Goal: Information Seeking & Learning: Learn about a topic

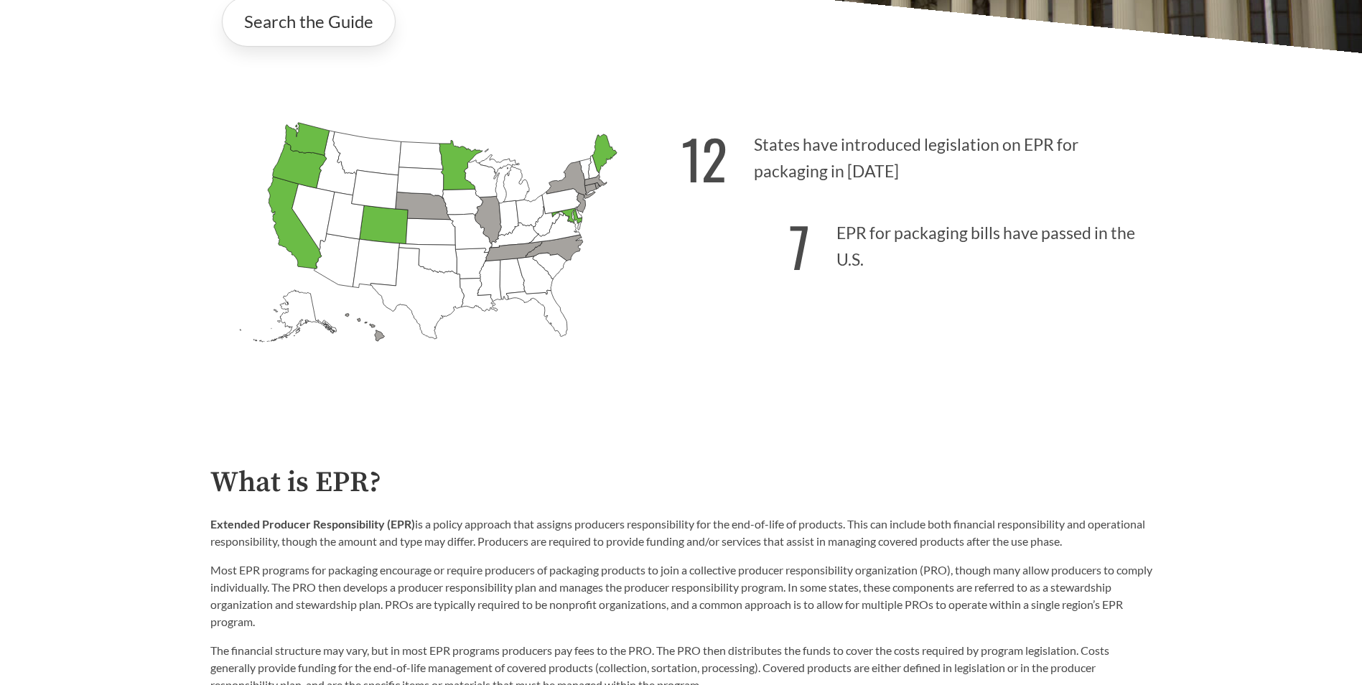
scroll to position [503, 0]
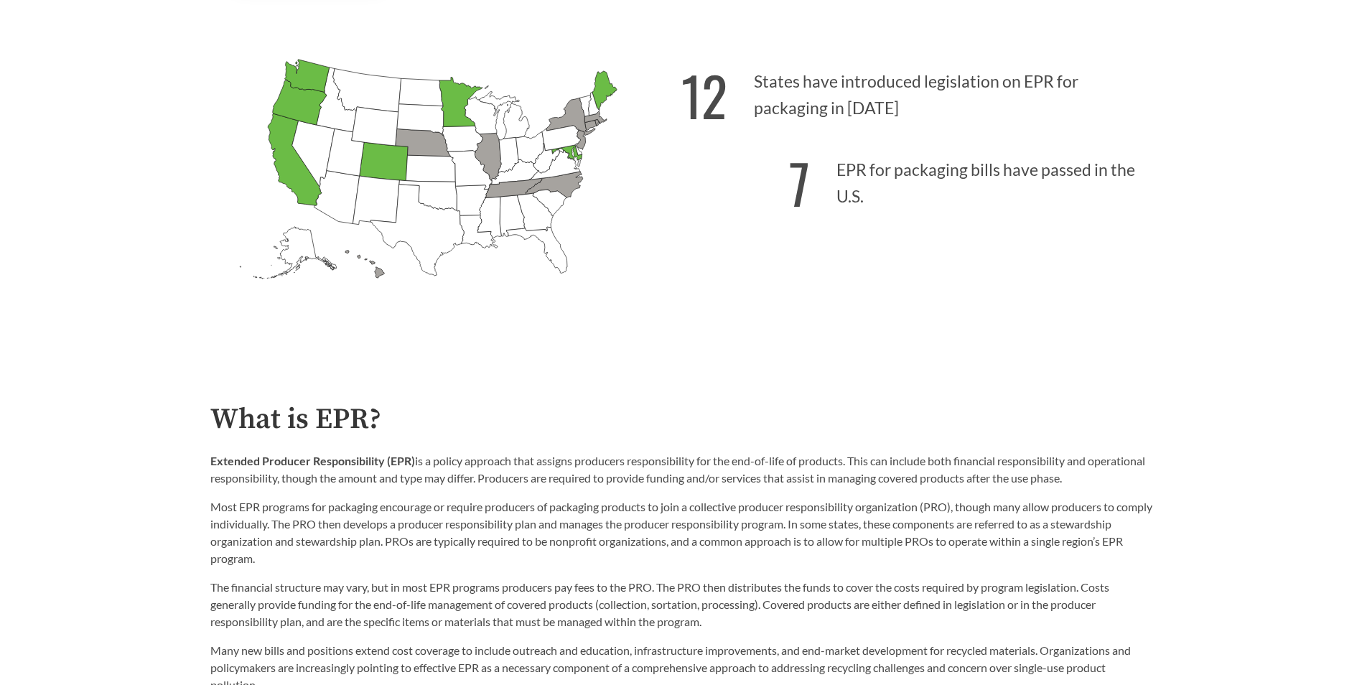
click at [917, 172] on p "7 EPR for packaging bills have passed in the U.S." at bounding box center [917, 179] width 471 height 88
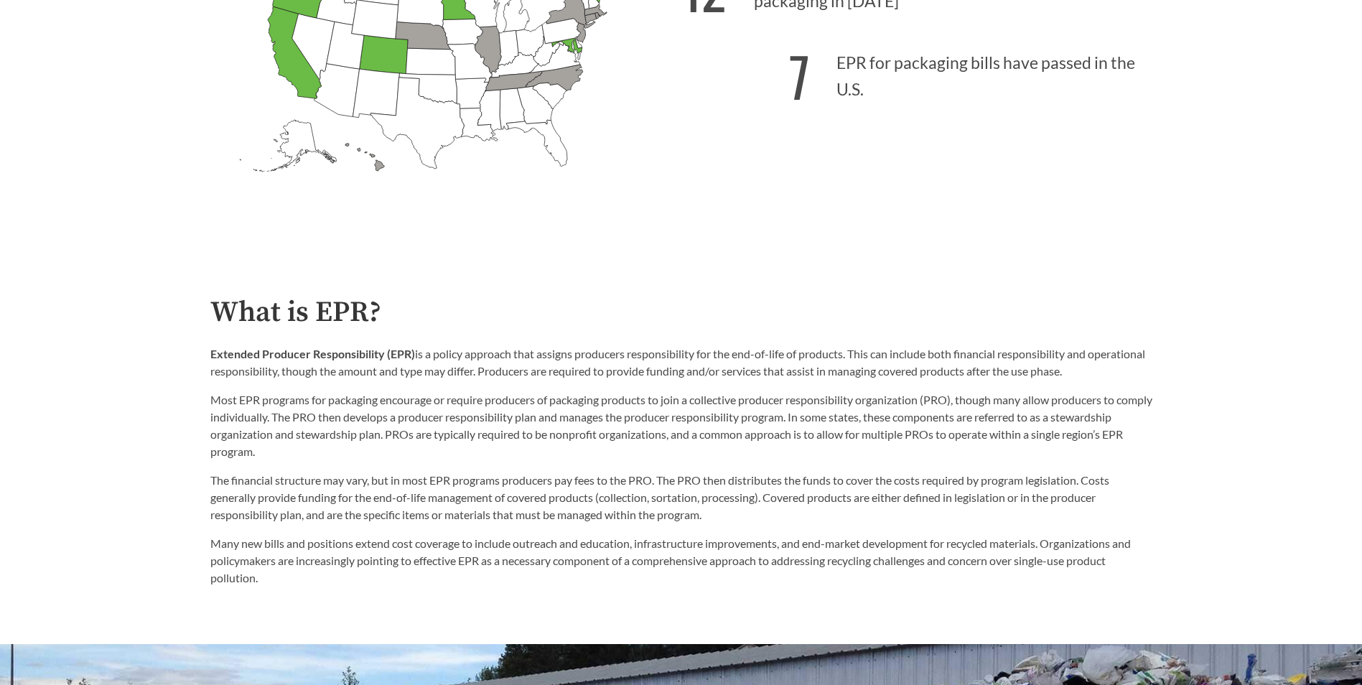
scroll to position [718, 0]
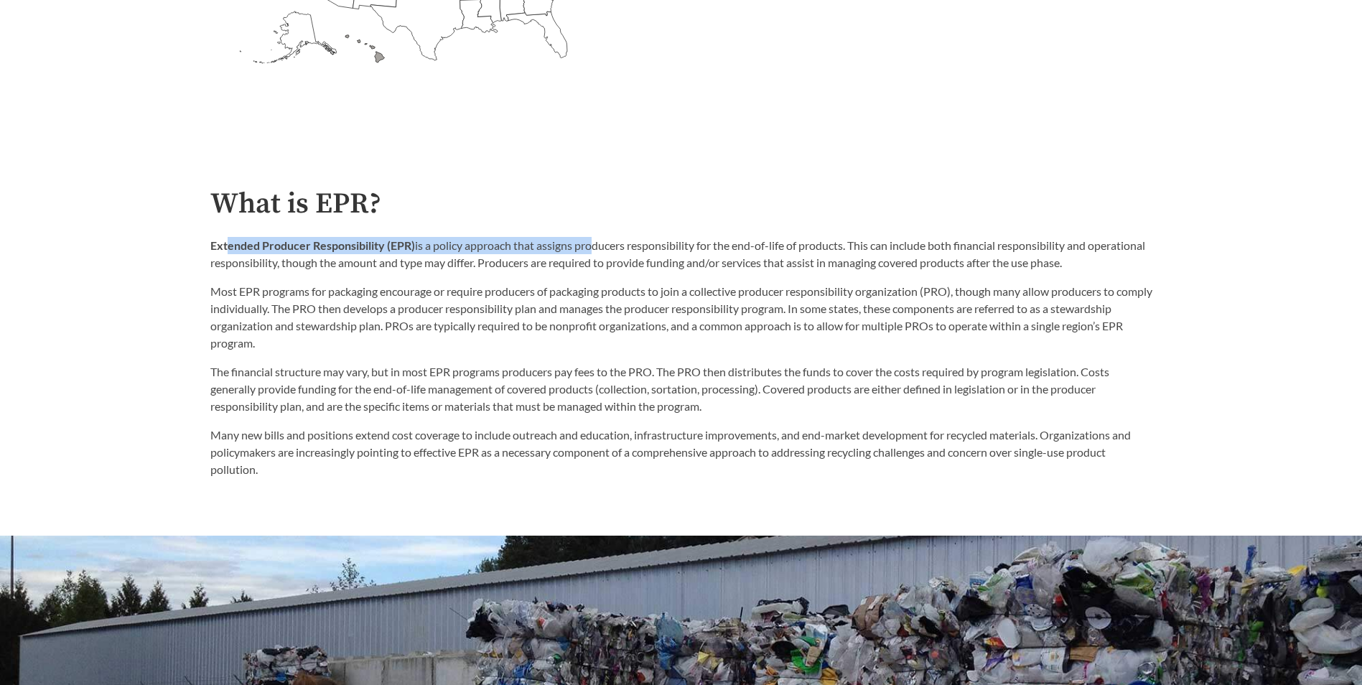
drag, startPoint x: 257, startPoint y: 250, endPoint x: 588, endPoint y: 252, distance: 331.1
click at [588, 252] on p "Extended Producer Responsibility (EPR) is a policy approach that assigns produc…" at bounding box center [681, 254] width 942 height 34
drag, startPoint x: 588, startPoint y: 252, endPoint x: 520, endPoint y: 339, distance: 110.5
click at [544, 341] on p "Most EPR programs for packaging encourage or require producers of packaging pro…" at bounding box center [681, 317] width 942 height 69
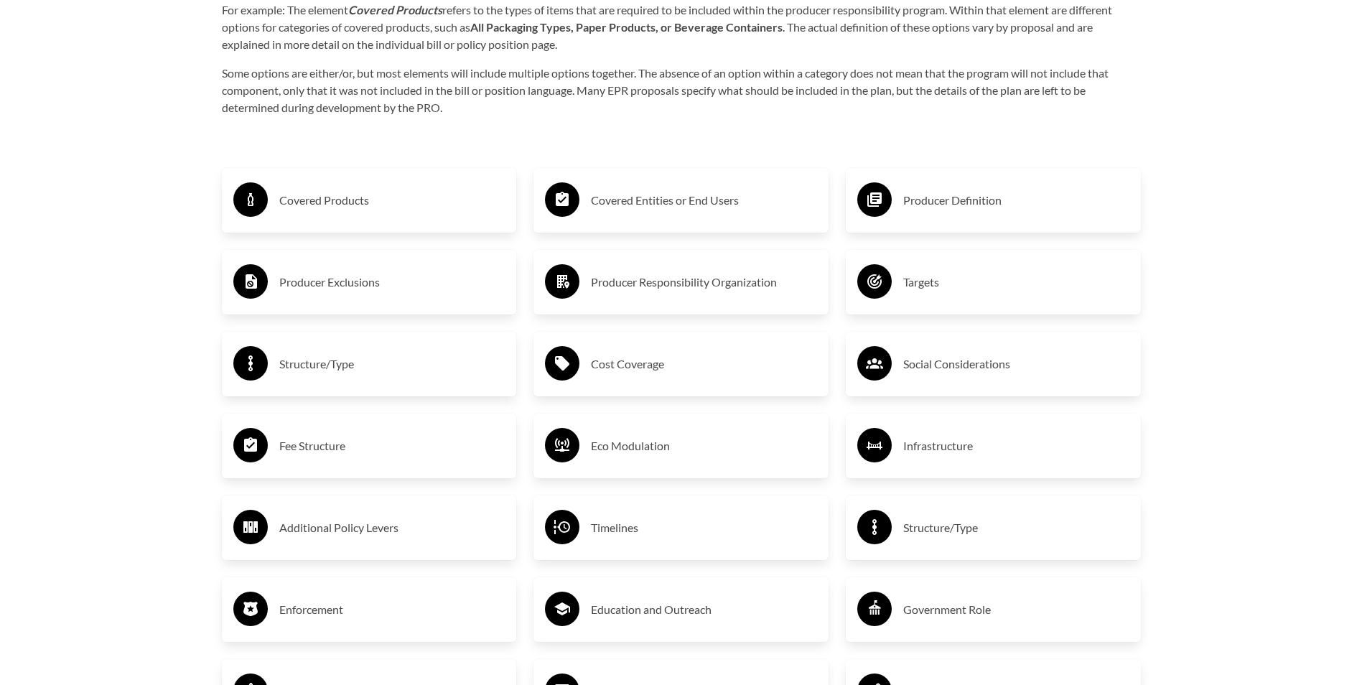
scroll to position [2370, 0]
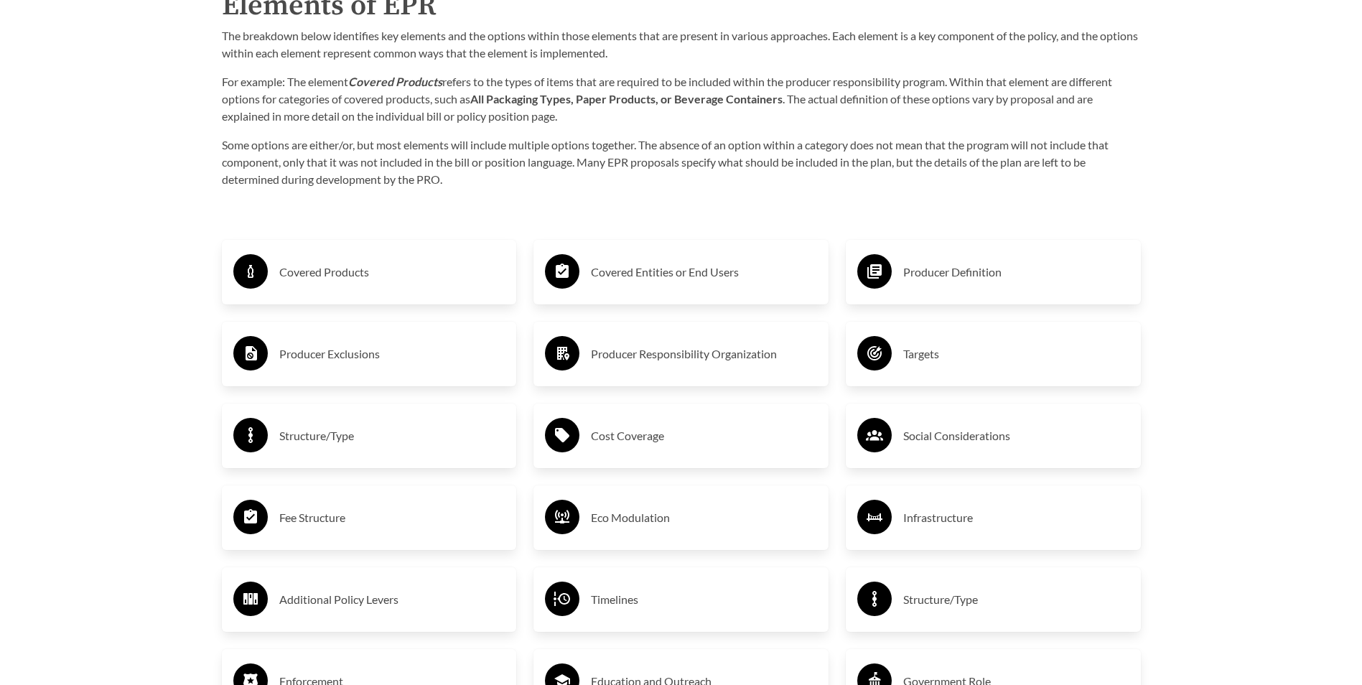
drag, startPoint x: 330, startPoint y: 276, endPoint x: 338, endPoint y: 194, distance: 82.3
click at [340, 185] on p "Some options are either/or, but most elements will include multiple options tog…" at bounding box center [681, 162] width 919 height 52
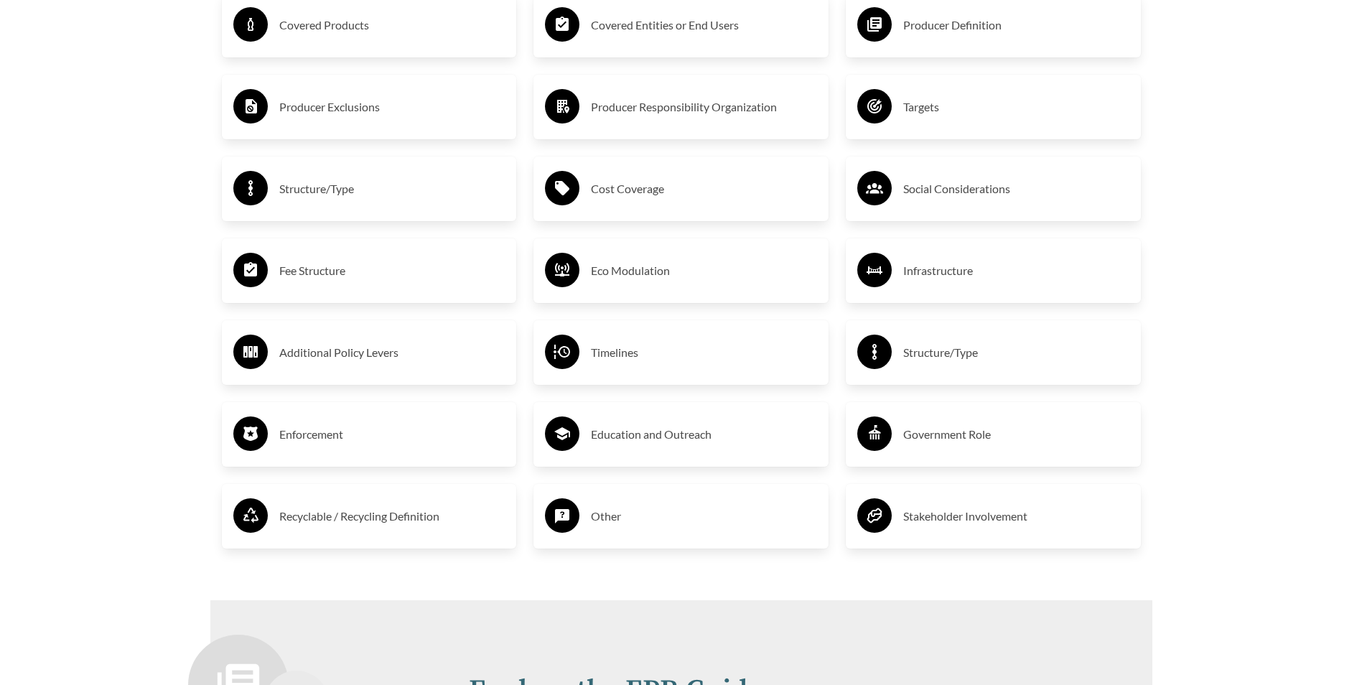
scroll to position [2563, 0]
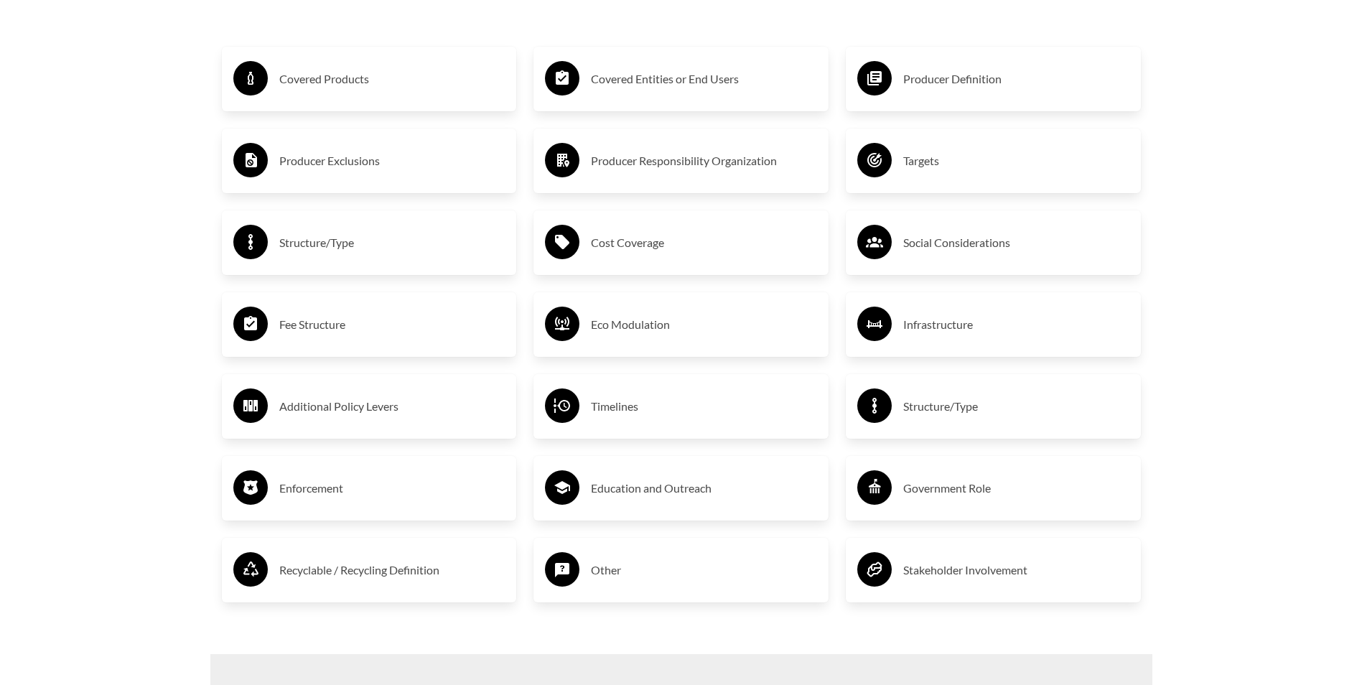
click at [282, 80] on h3 "Covered Products" at bounding box center [392, 79] width 226 height 23
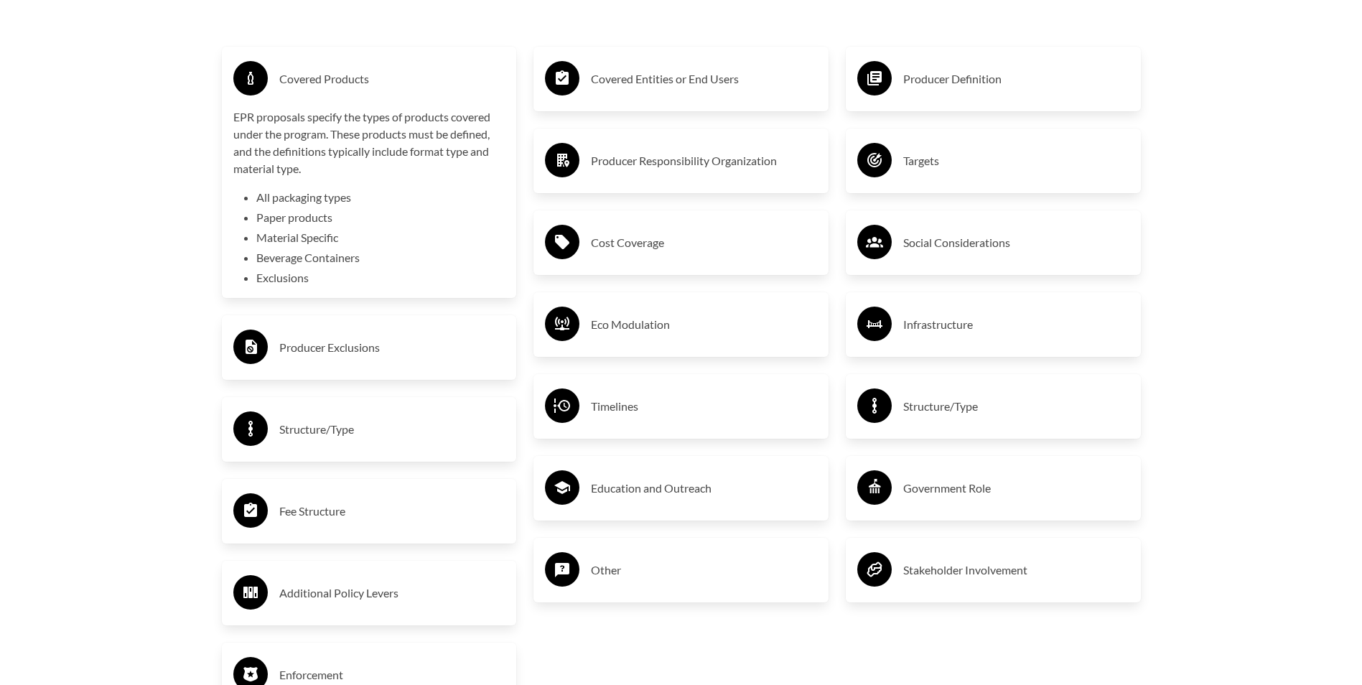
click at [595, 87] on h3 "Covered Entities or End Users" at bounding box center [704, 79] width 226 height 23
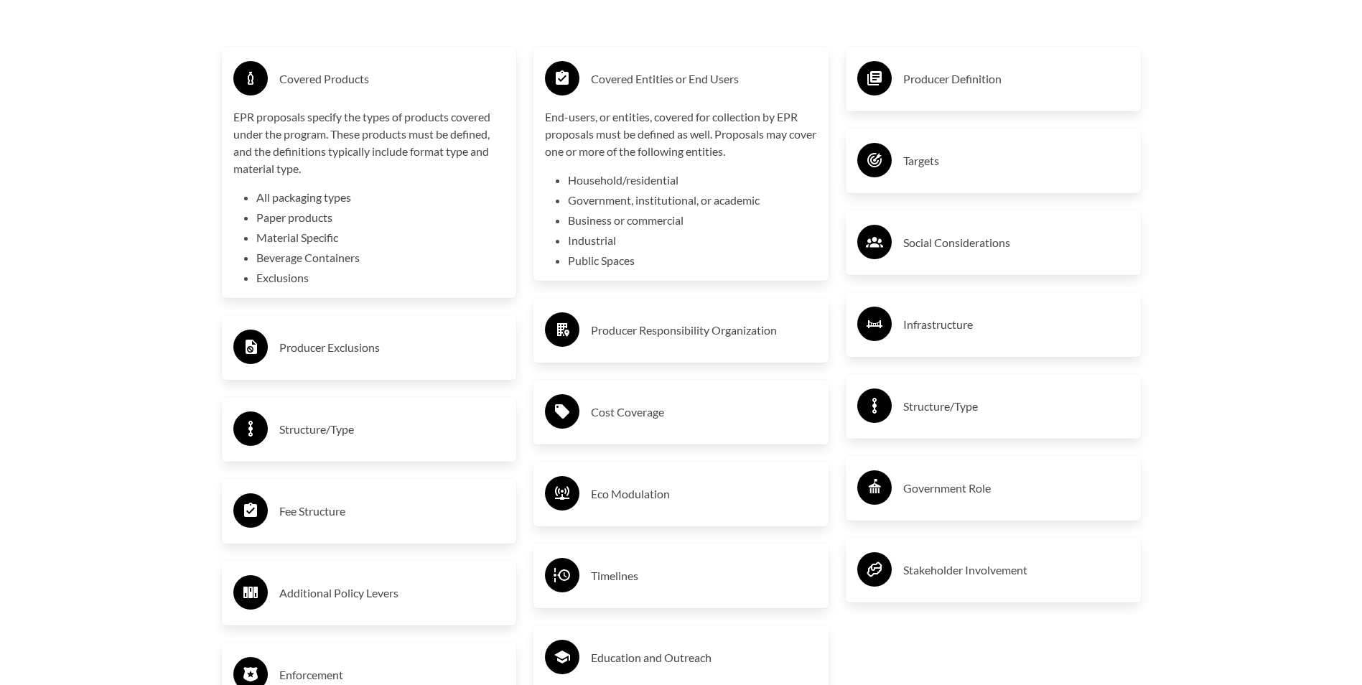
click at [911, 81] on h3 "Producer Definition" at bounding box center [1016, 79] width 226 height 23
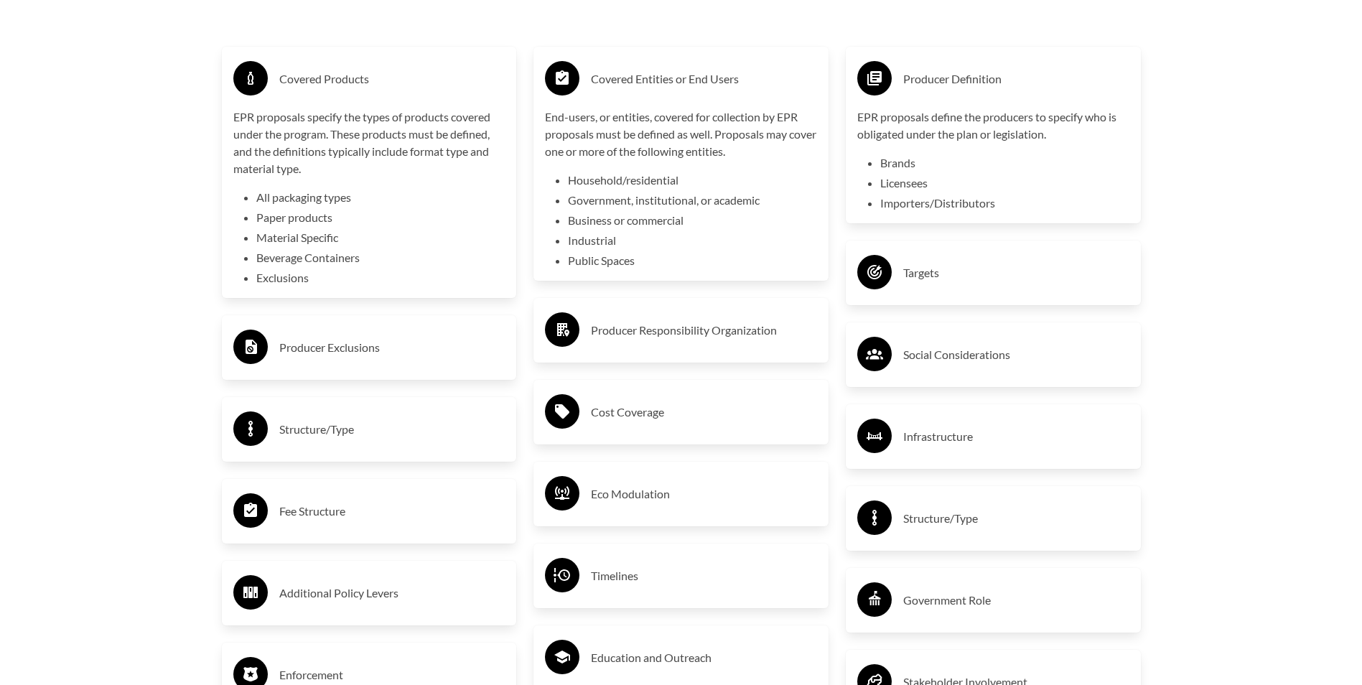
drag, startPoint x: 992, startPoint y: 257, endPoint x: 952, endPoint y: 282, distance: 47.1
click at [989, 259] on div "Targets" at bounding box center [994, 273] width 272 height 42
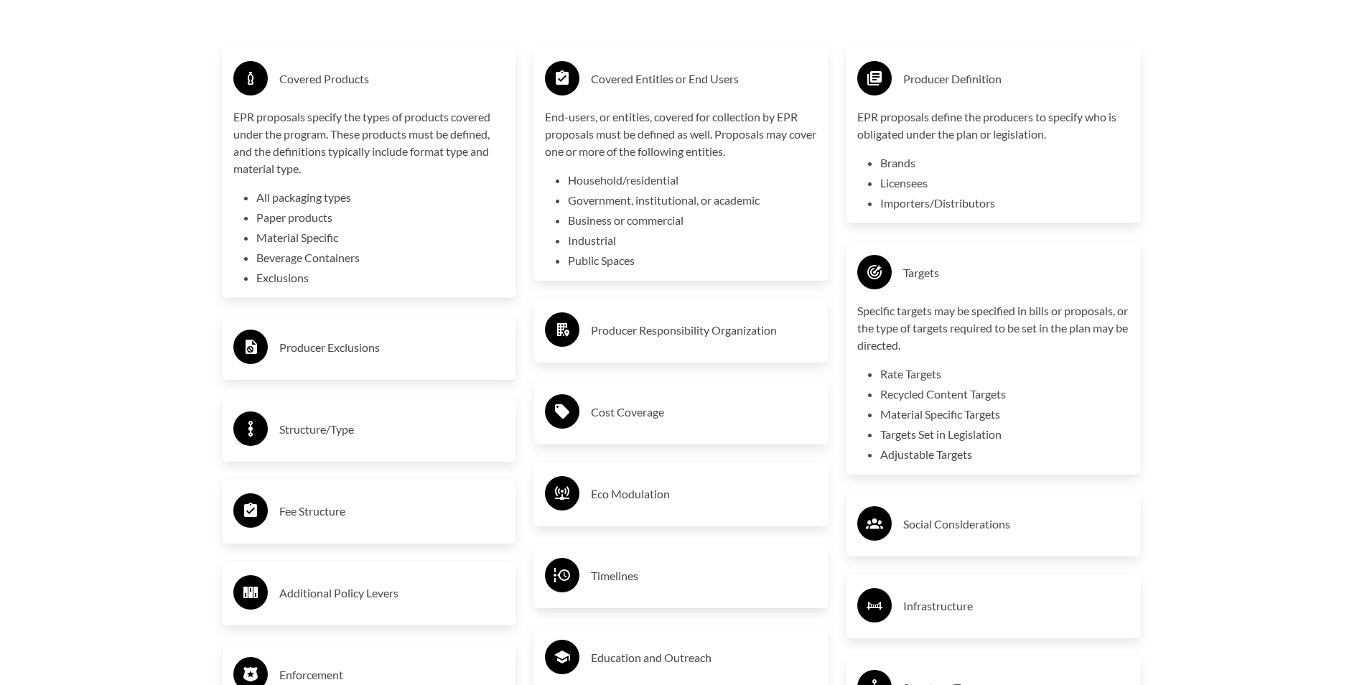
drag, startPoint x: 758, startPoint y: 322, endPoint x: 751, endPoint y: 323, distance: 7.2
click at [757, 322] on h3 "Producer Responsibility Organization" at bounding box center [704, 330] width 226 height 23
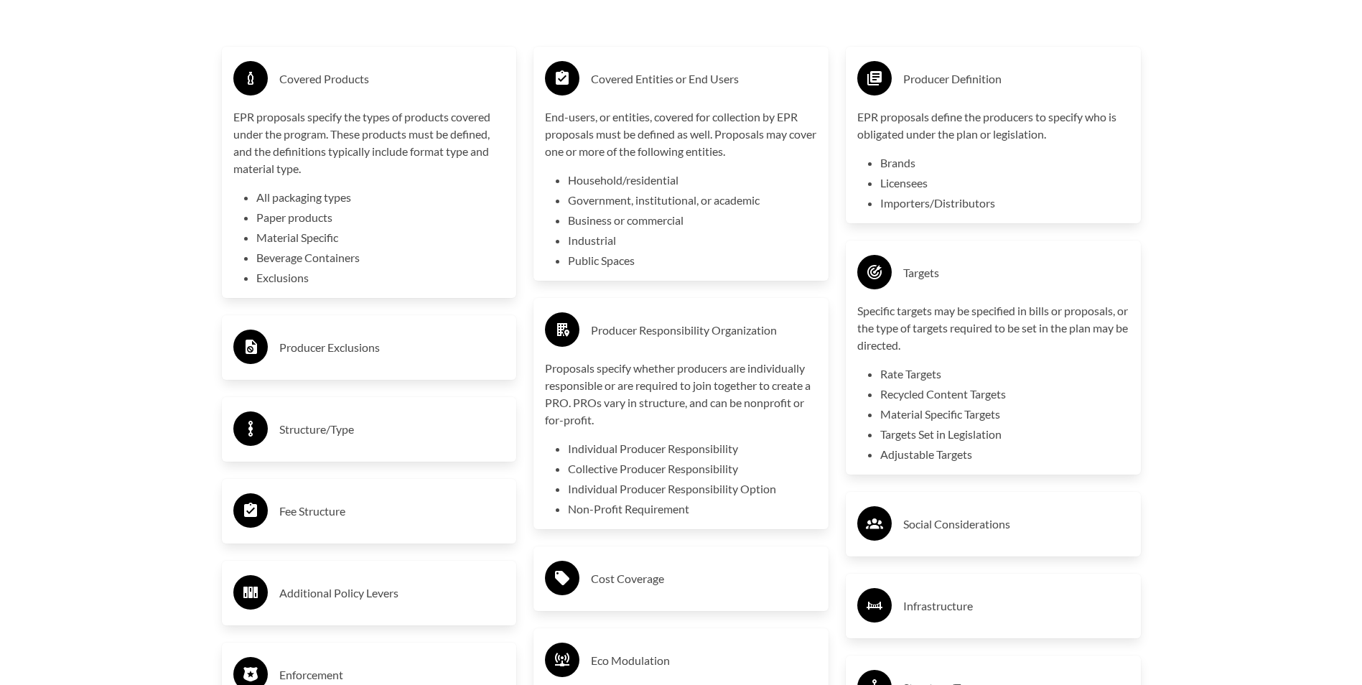
click at [363, 359] on h3 "Producer Exclusions" at bounding box center [392, 347] width 226 height 23
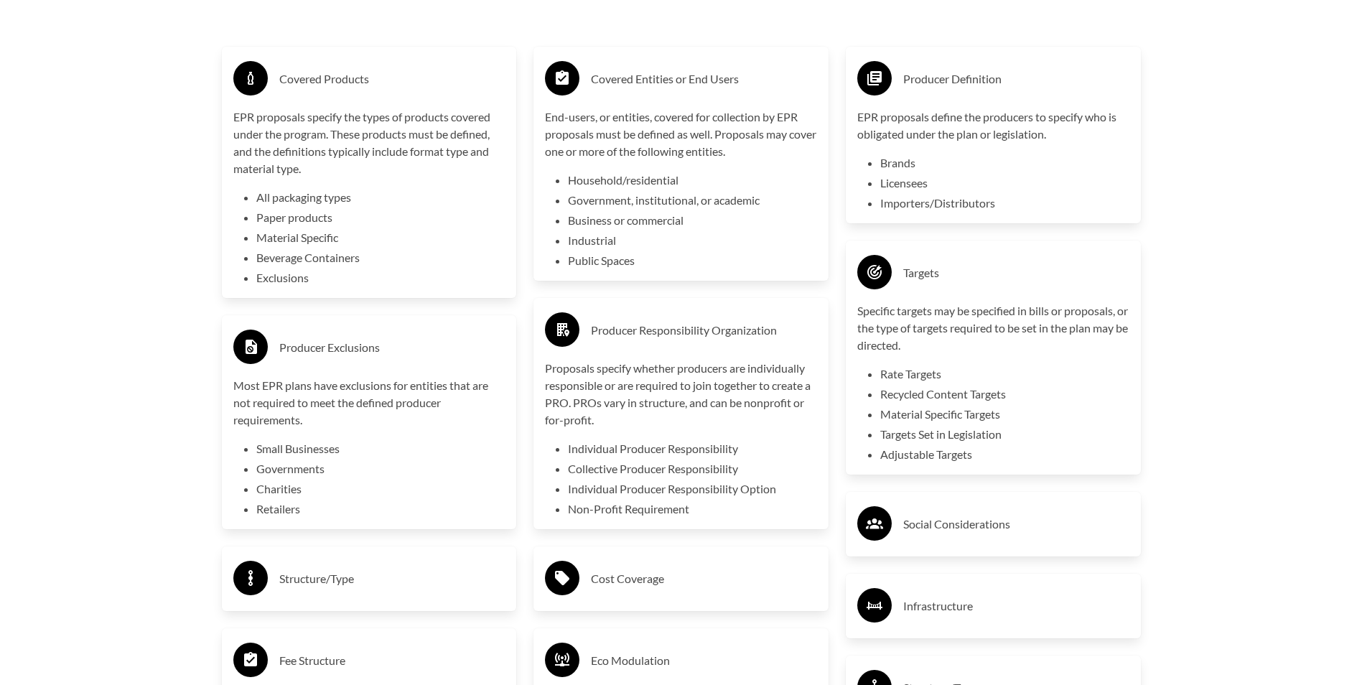
click at [670, 339] on h3 "Producer Responsibility Organization" at bounding box center [704, 330] width 226 height 23
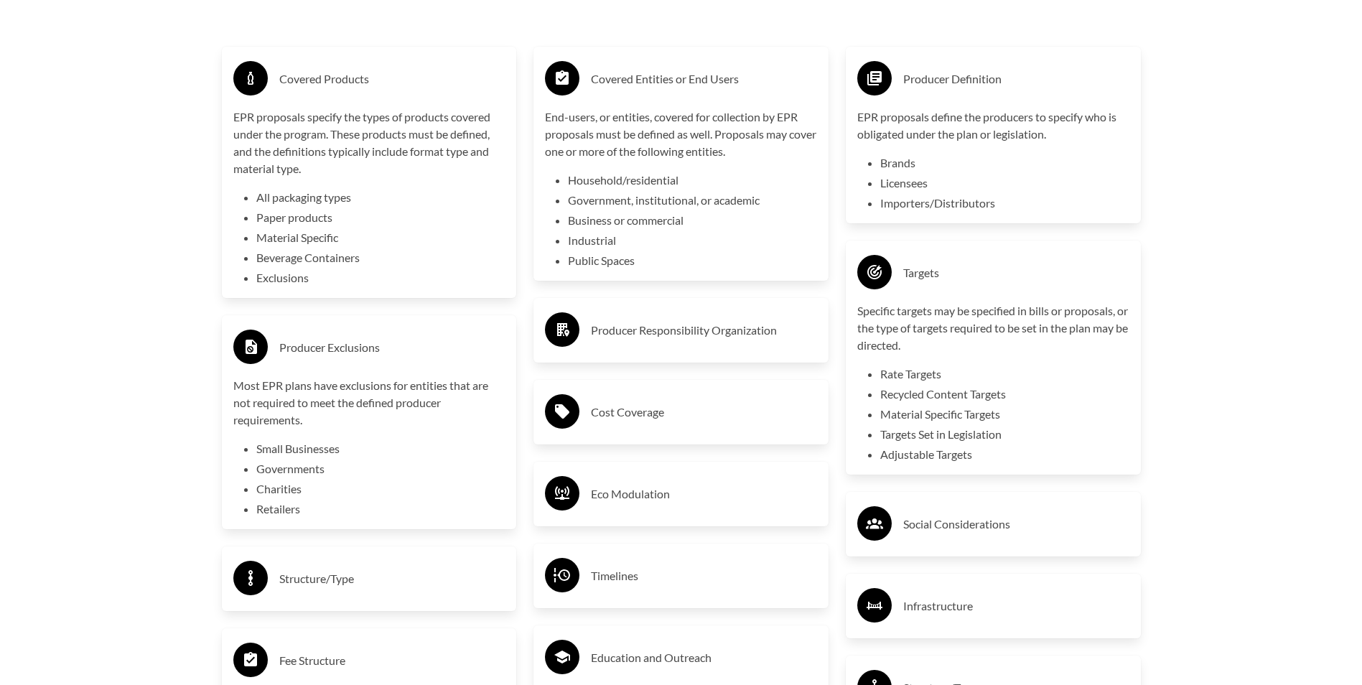
click at [1016, 249] on div "Targets Specific targets may be specified in bills or proposals, or the type of…" at bounding box center [993, 358] width 295 height 234
click at [898, 269] on div "Targets" at bounding box center [994, 273] width 272 height 42
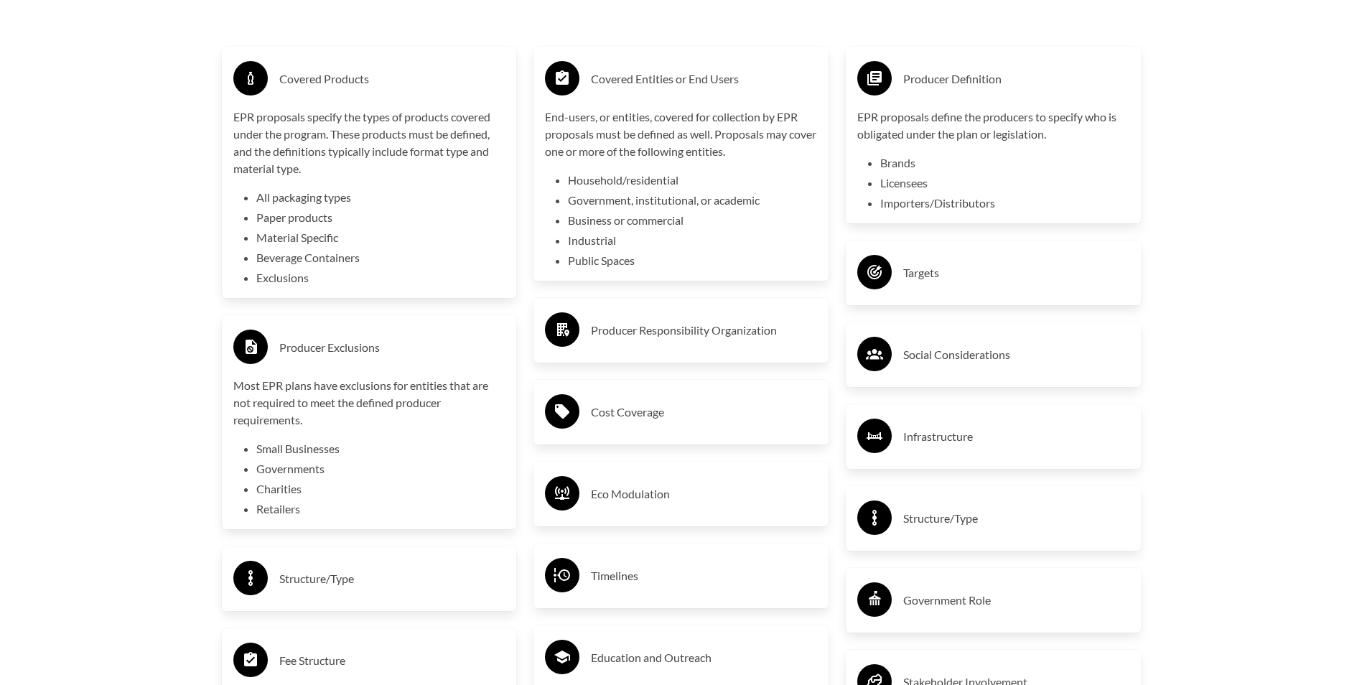
click at [315, 333] on div "Producer Exclusions" at bounding box center [369, 348] width 272 height 42
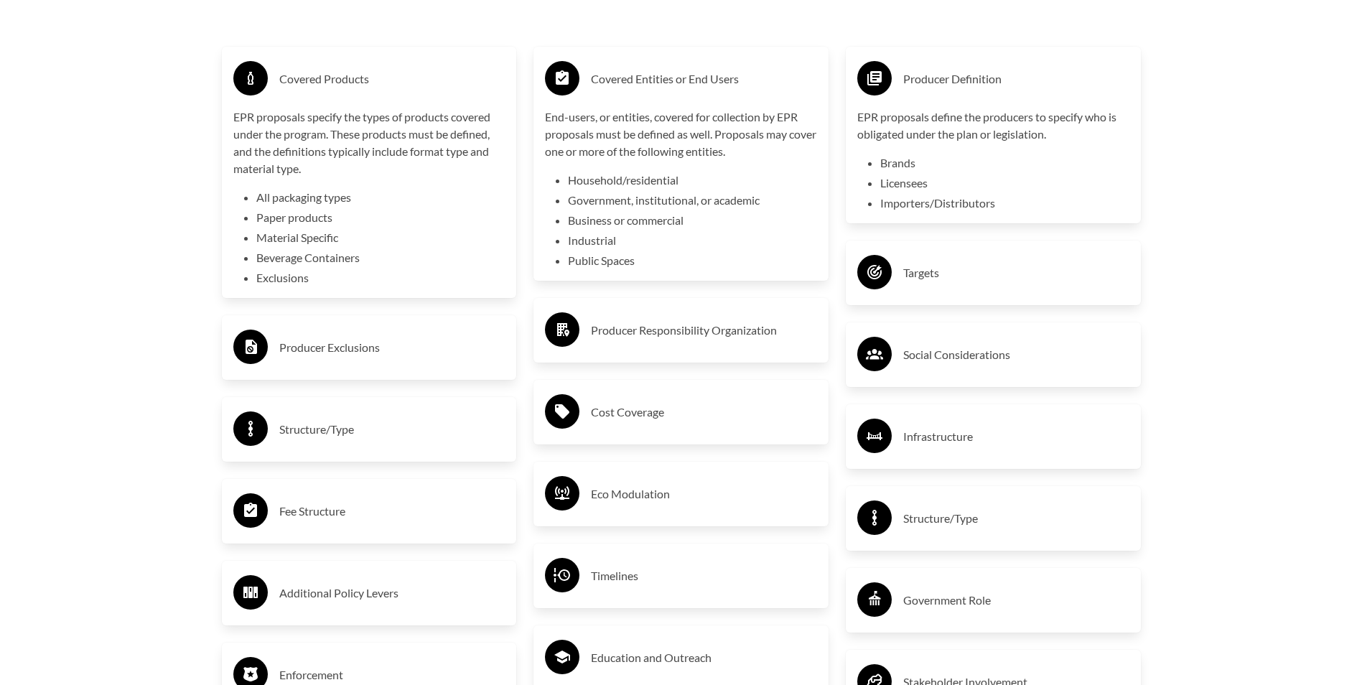
drag, startPoint x: 362, startPoint y: 444, endPoint x: 766, endPoint y: 308, distance: 425.8
click at [369, 441] on h3 "Structure/Type" at bounding box center [392, 429] width 226 height 23
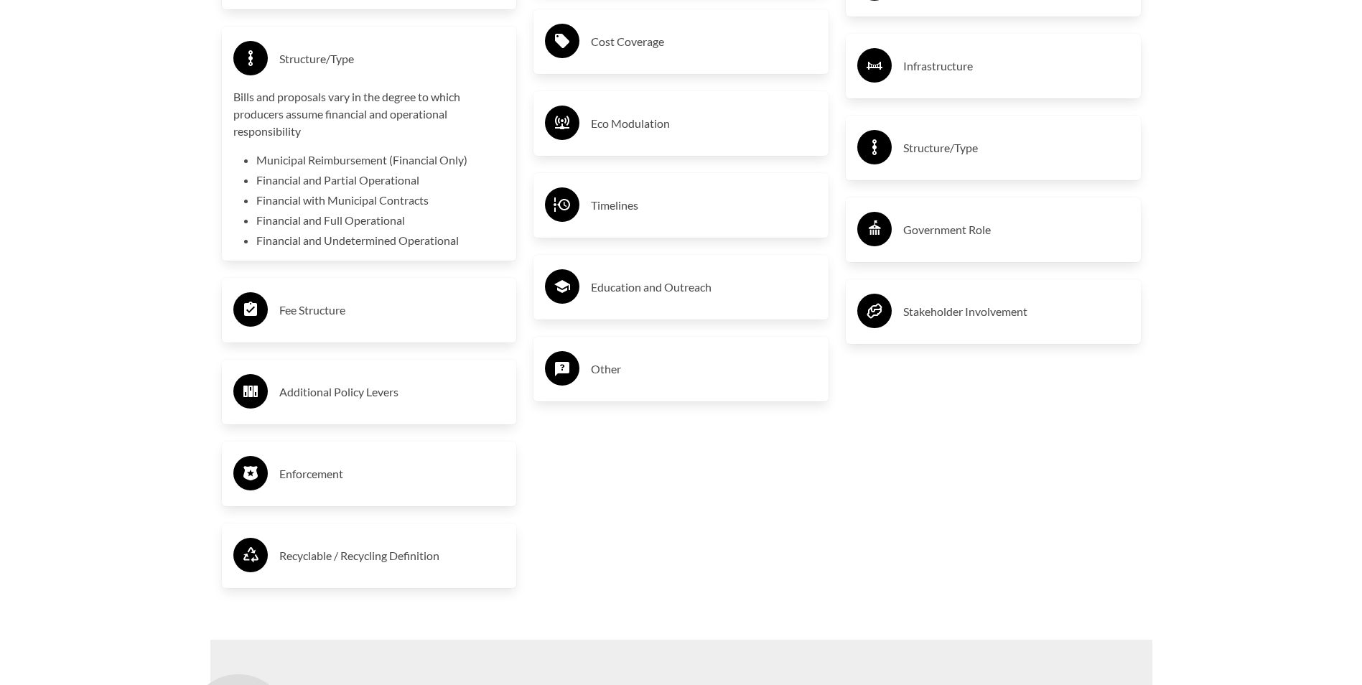
scroll to position [2919, 0]
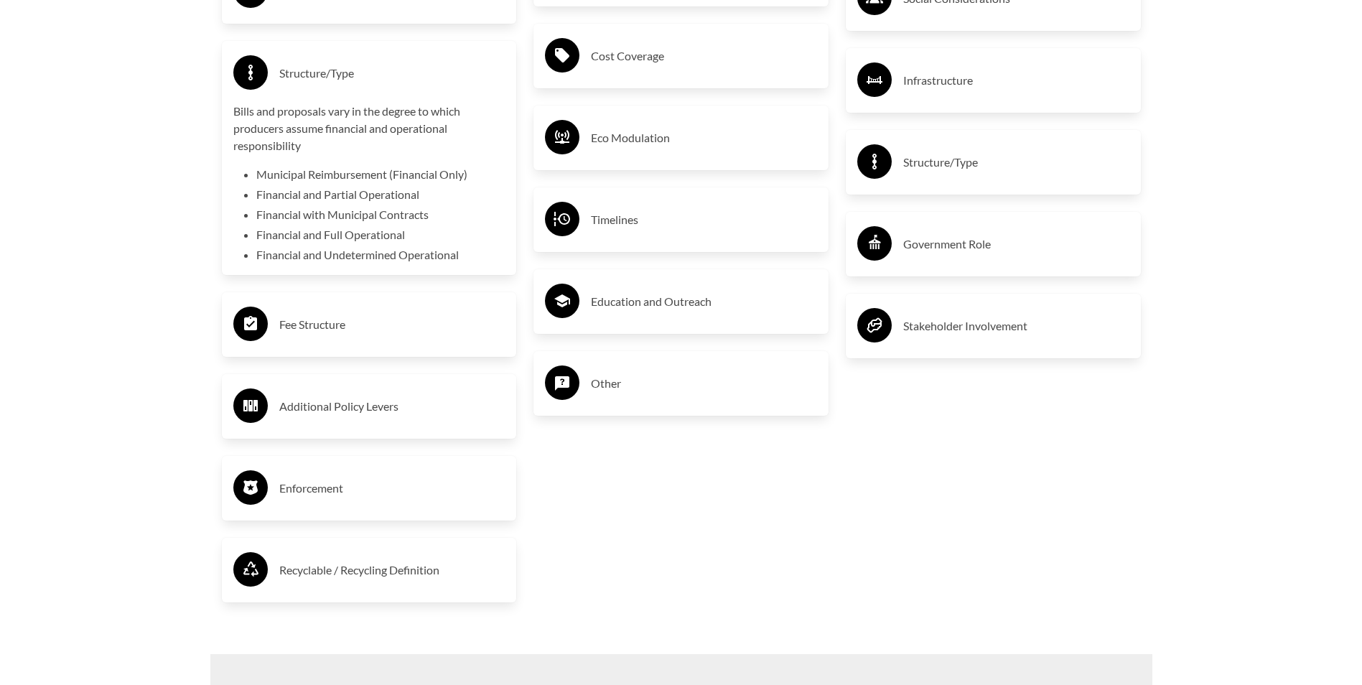
click at [586, 75] on div "Cost Coverage" at bounding box center [681, 56] width 272 height 42
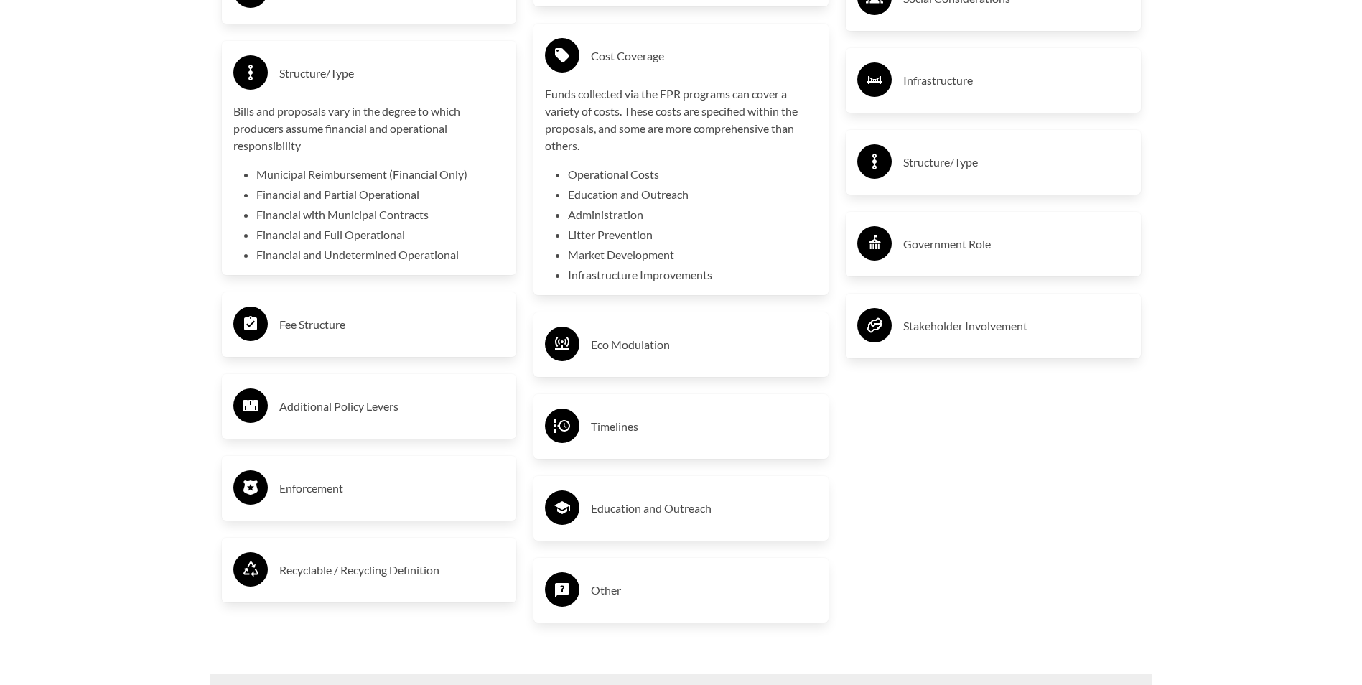
click at [359, 57] on div "Structure/Type" at bounding box center [369, 73] width 272 height 42
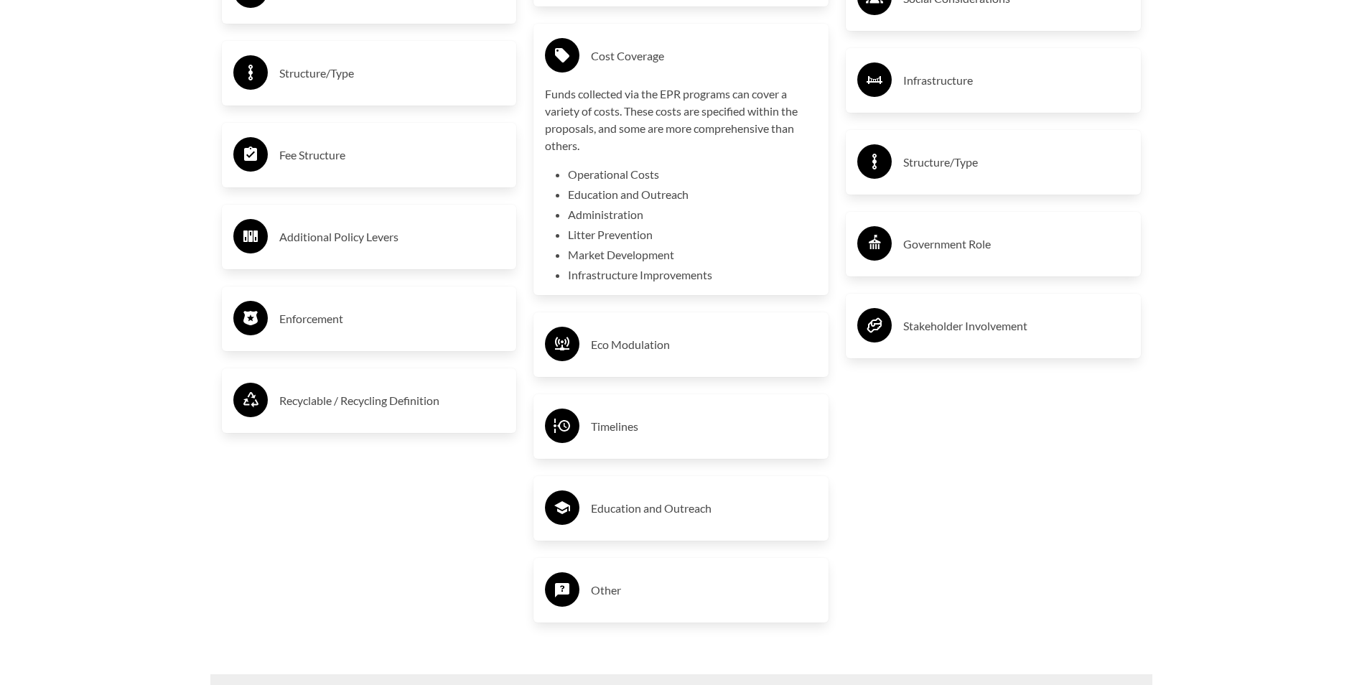
click at [670, 60] on h3 "Cost Coverage" at bounding box center [704, 56] width 226 height 23
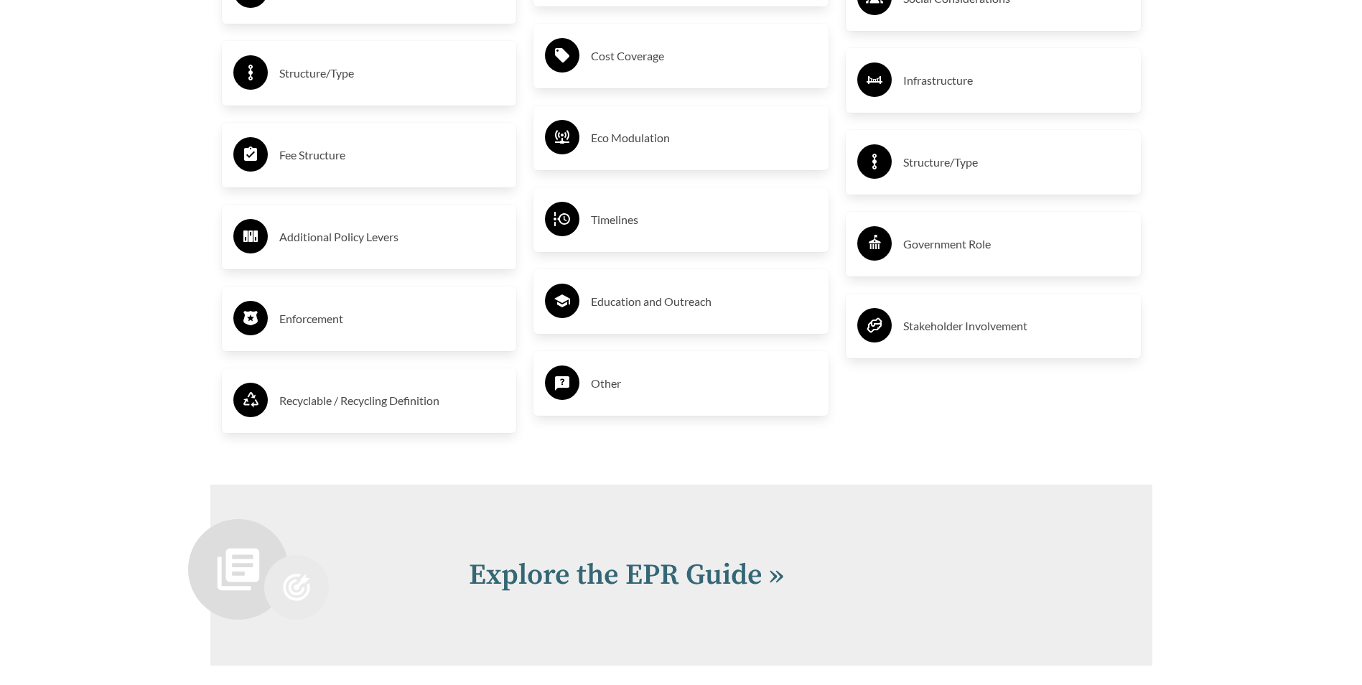
click at [931, 76] on h3 "Infrastructure" at bounding box center [1016, 80] width 226 height 23
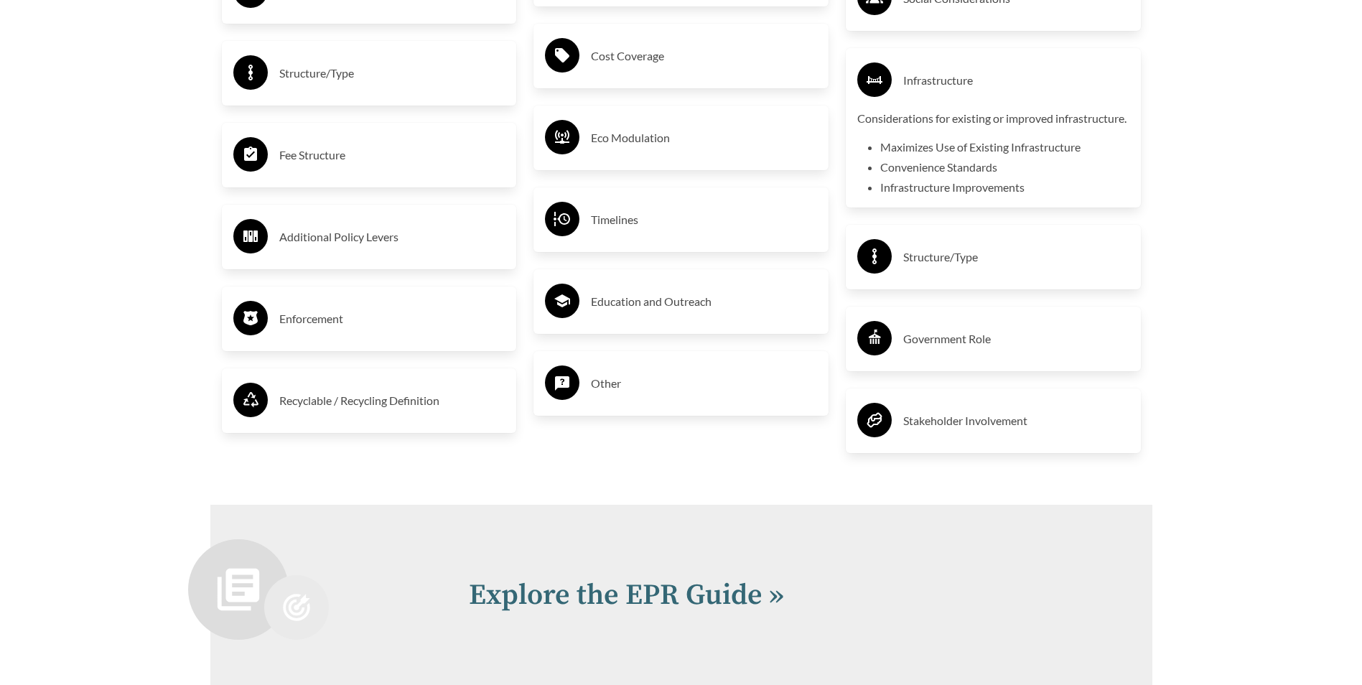
click at [931, 76] on h3 "Infrastructure" at bounding box center [1016, 80] width 226 height 23
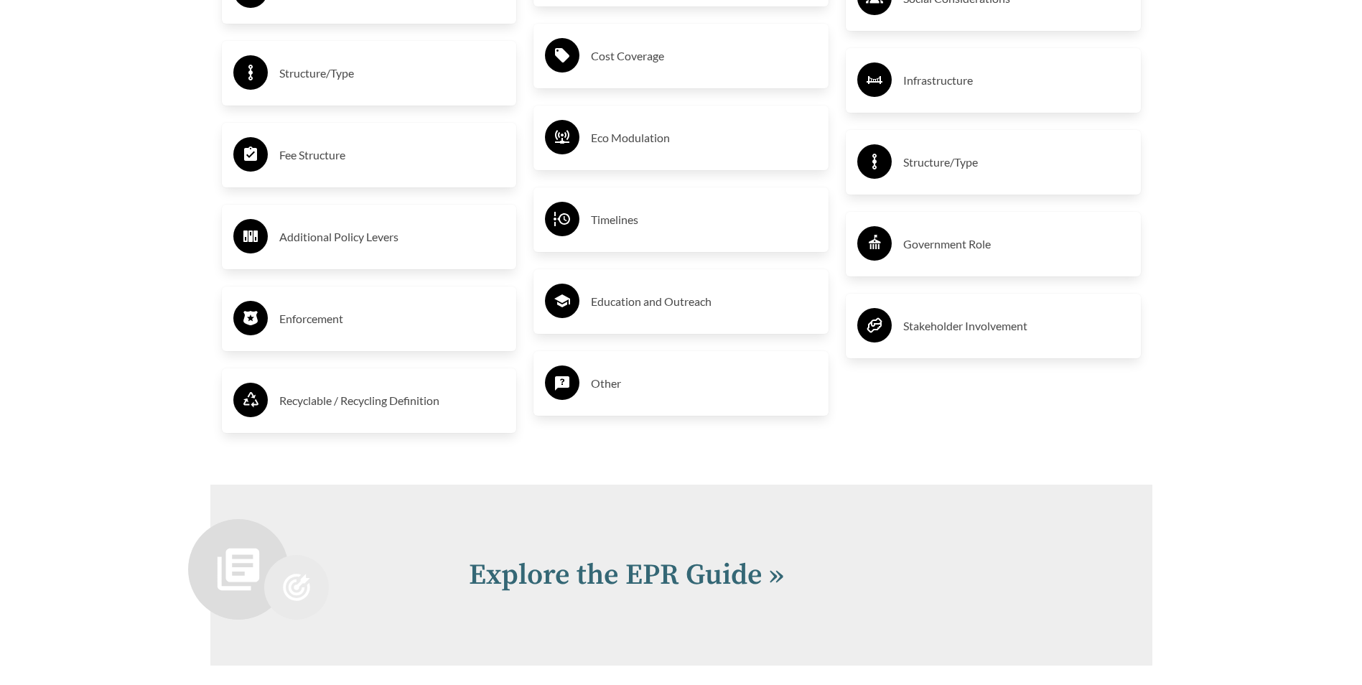
click at [320, 154] on h3 "Fee Structure" at bounding box center [392, 155] width 226 height 23
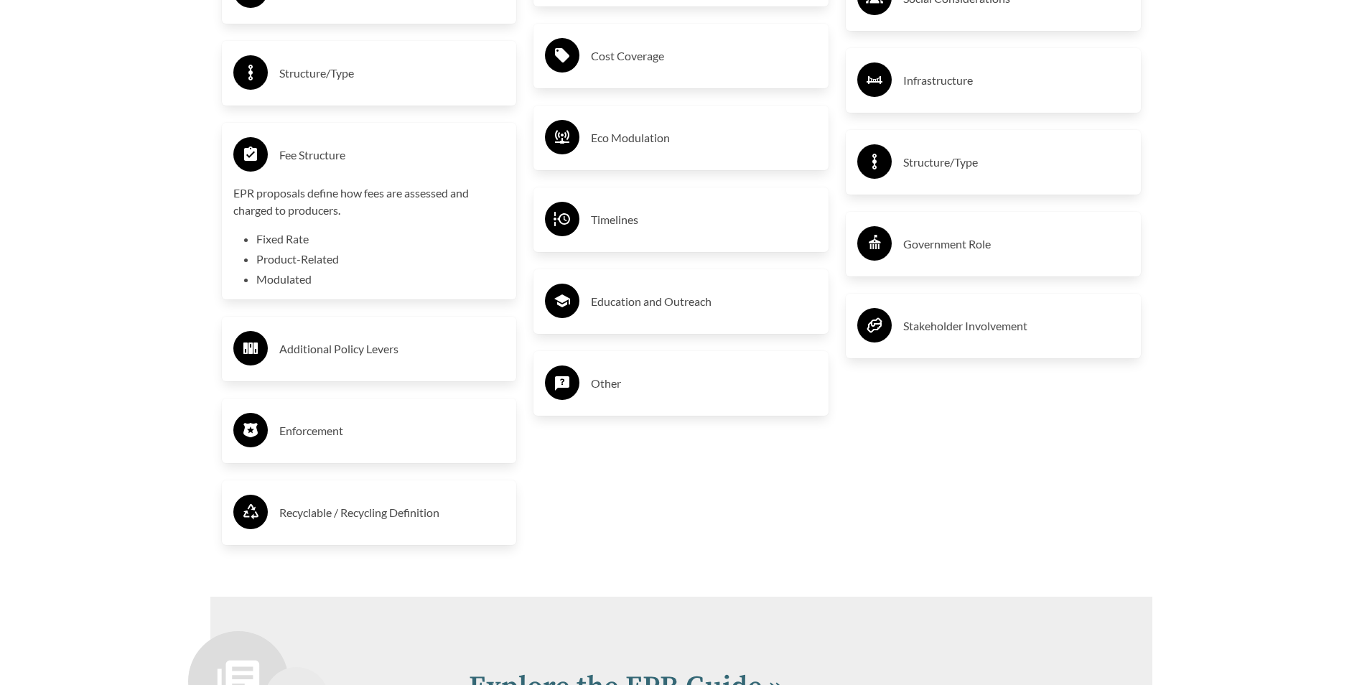
click at [370, 151] on h3 "Fee Structure" at bounding box center [392, 155] width 226 height 23
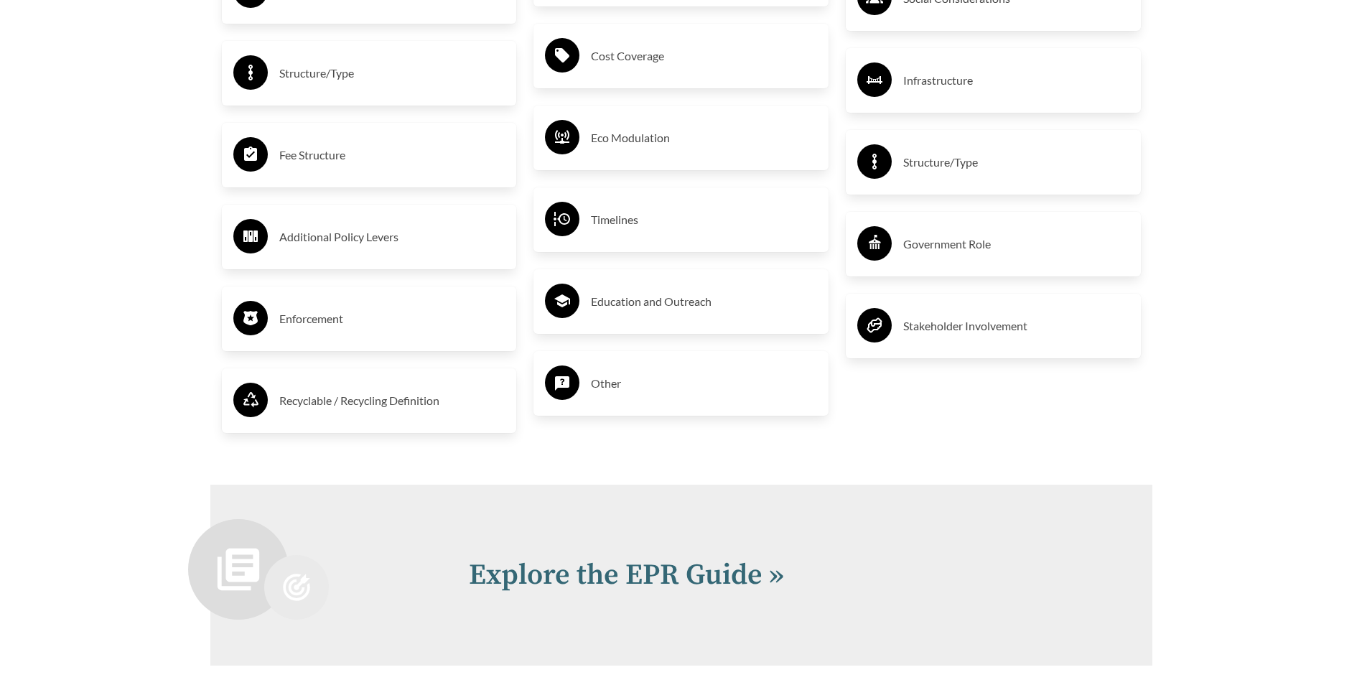
click at [347, 167] on h3 "Fee Structure" at bounding box center [392, 155] width 226 height 23
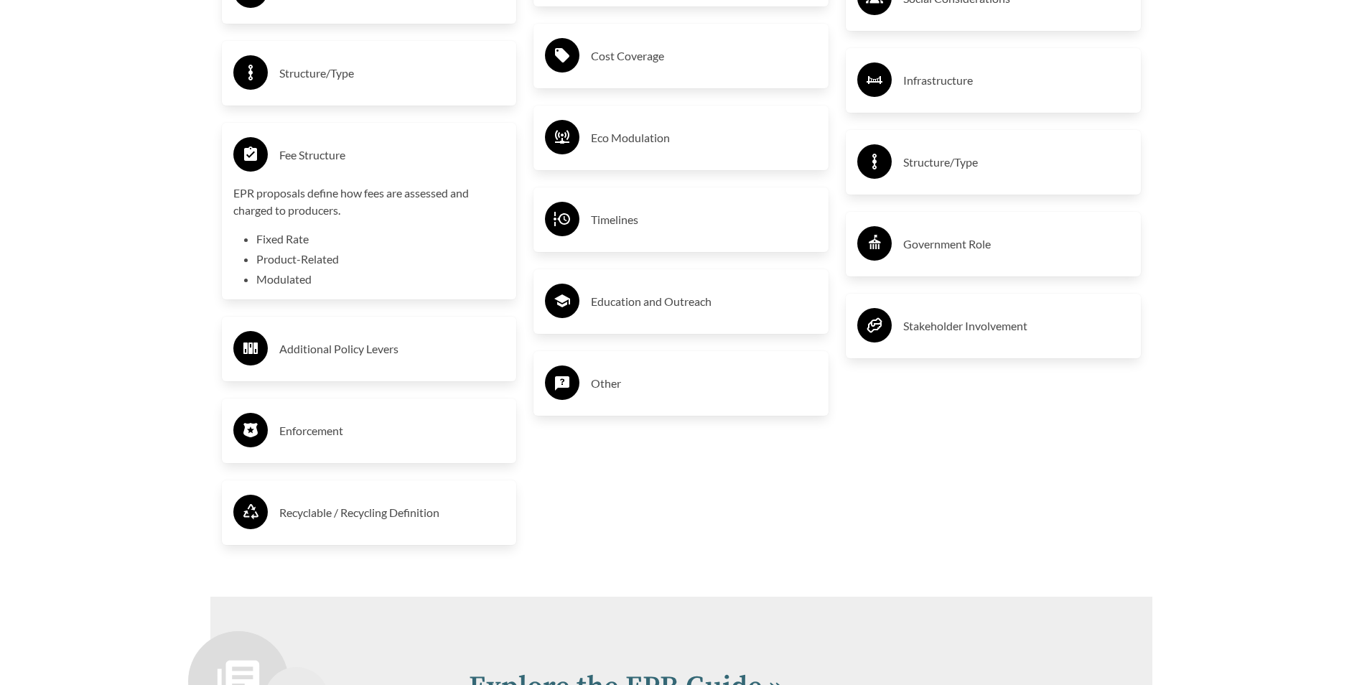
click at [347, 167] on h3 "Fee Structure" at bounding box center [392, 155] width 226 height 23
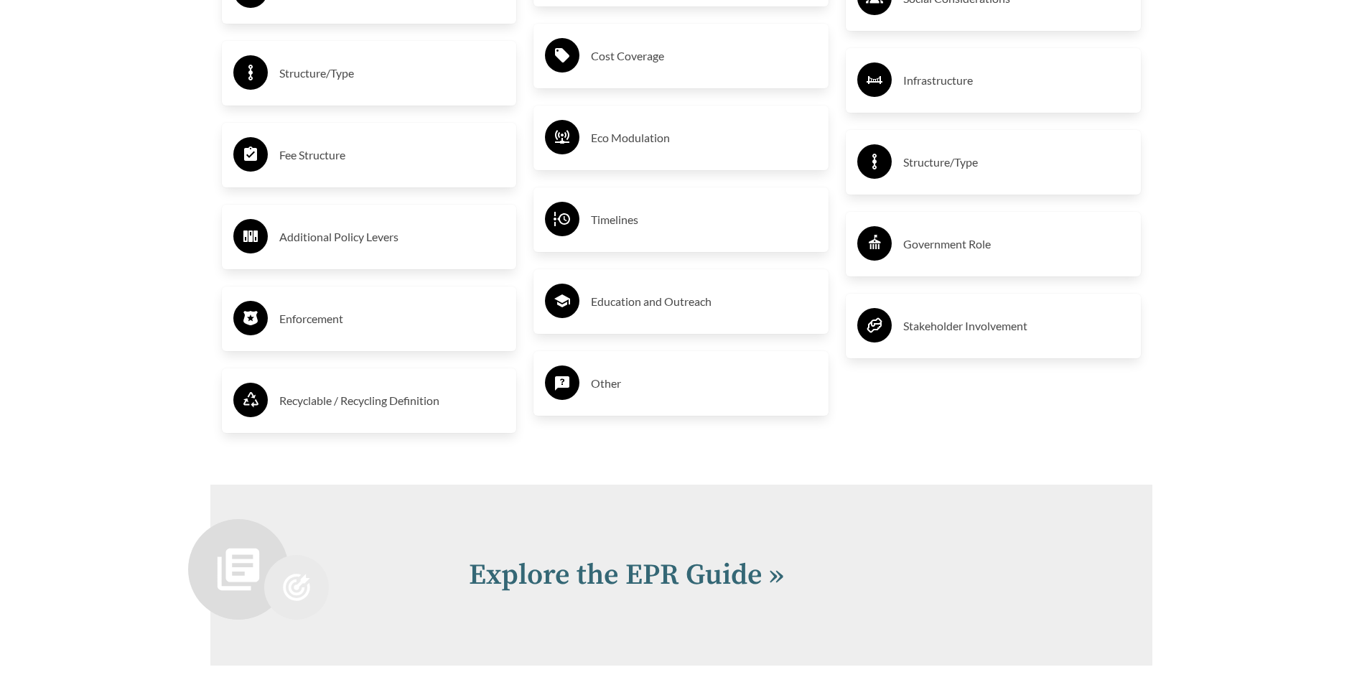
click at [346, 243] on h3 "Additional Policy Levers" at bounding box center [392, 237] width 226 height 23
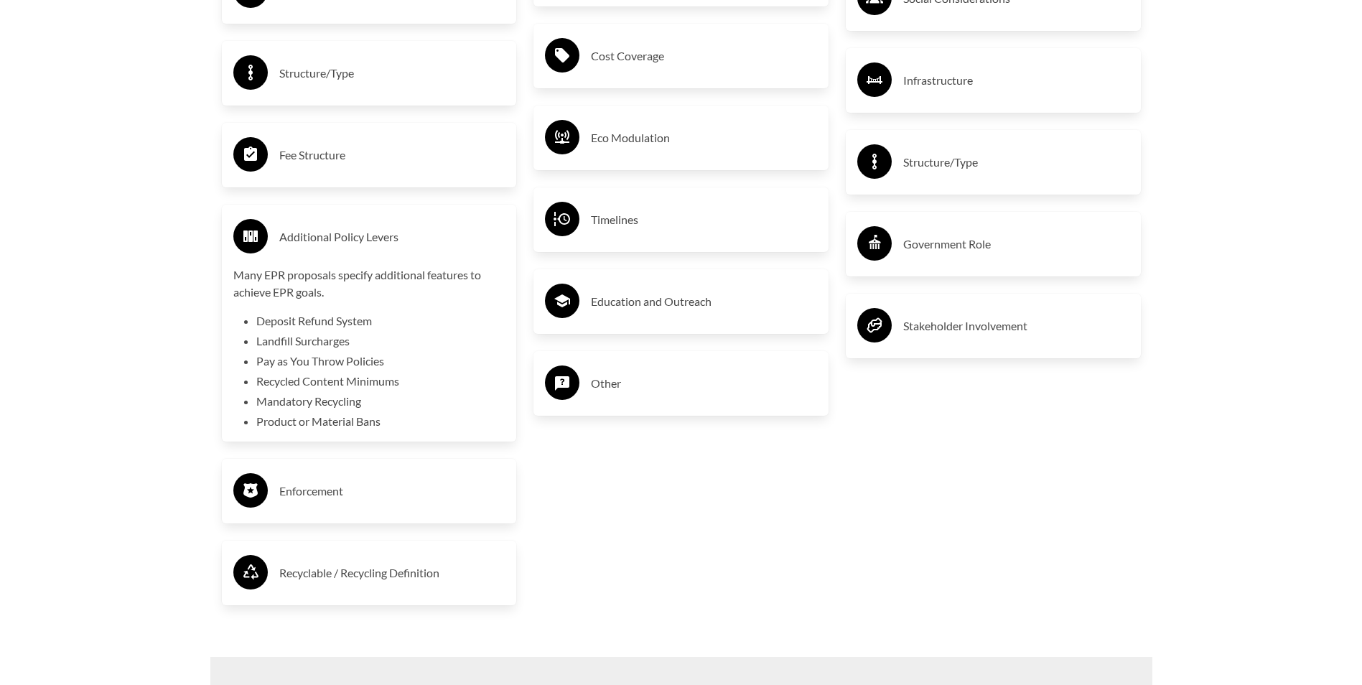
click at [348, 243] on h3 "Additional Policy Levers" at bounding box center [392, 237] width 226 height 23
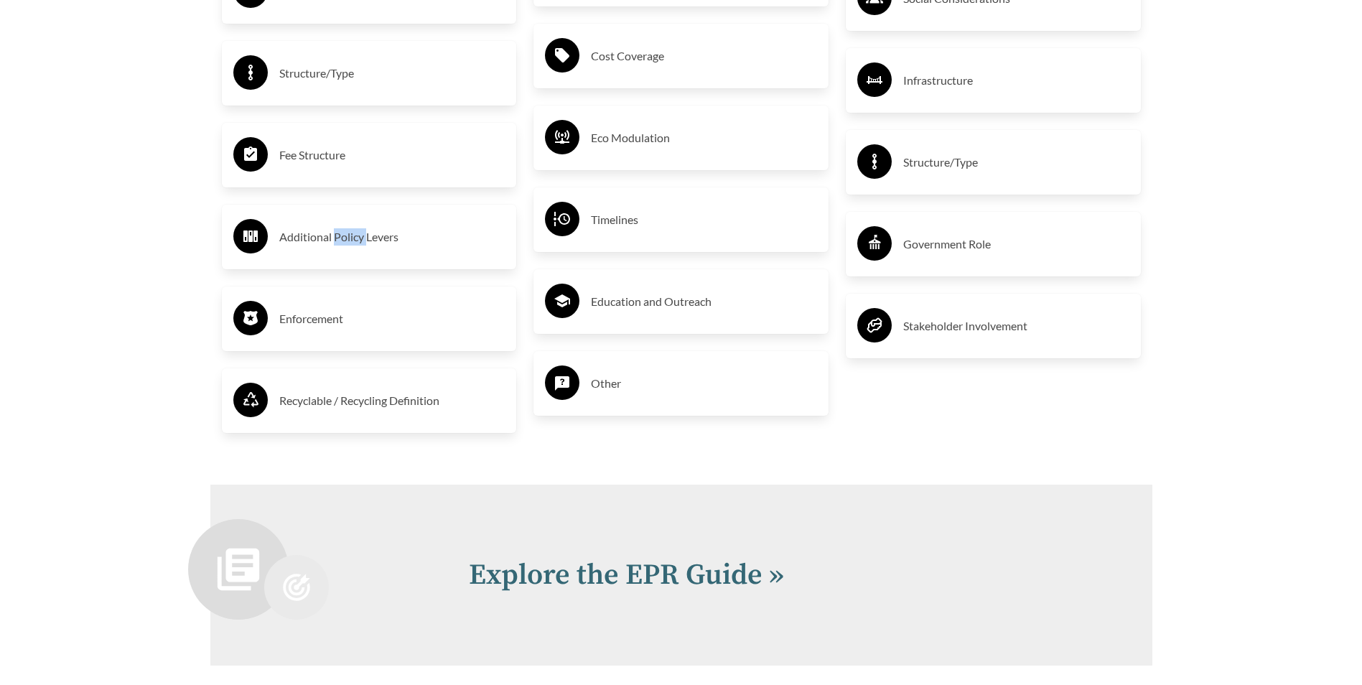
click at [348, 243] on h3 "Additional Policy Levers" at bounding box center [392, 237] width 226 height 23
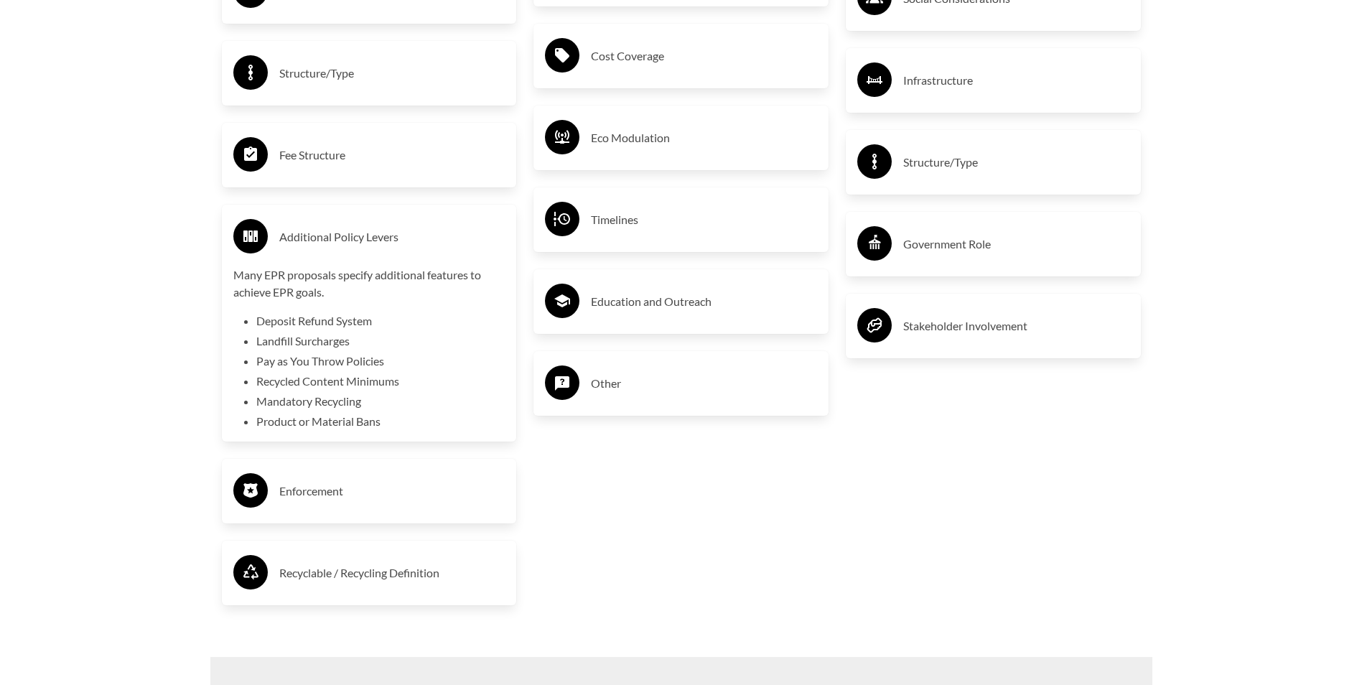
drag, startPoint x: 348, startPoint y: 243, endPoint x: 192, endPoint y: 237, distance: 155.3
click at [396, 243] on h3 "Additional Policy Levers" at bounding box center [392, 237] width 226 height 23
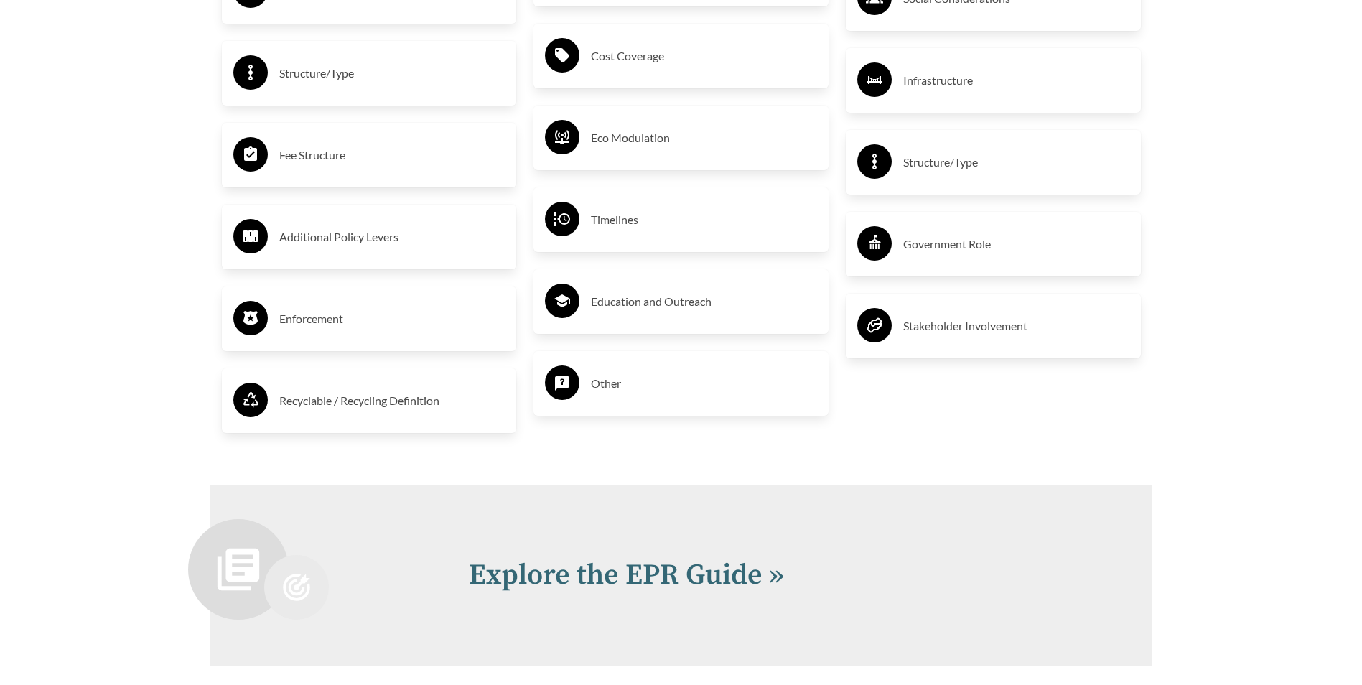
click at [401, 309] on div "Enforcement" at bounding box center [369, 319] width 272 height 42
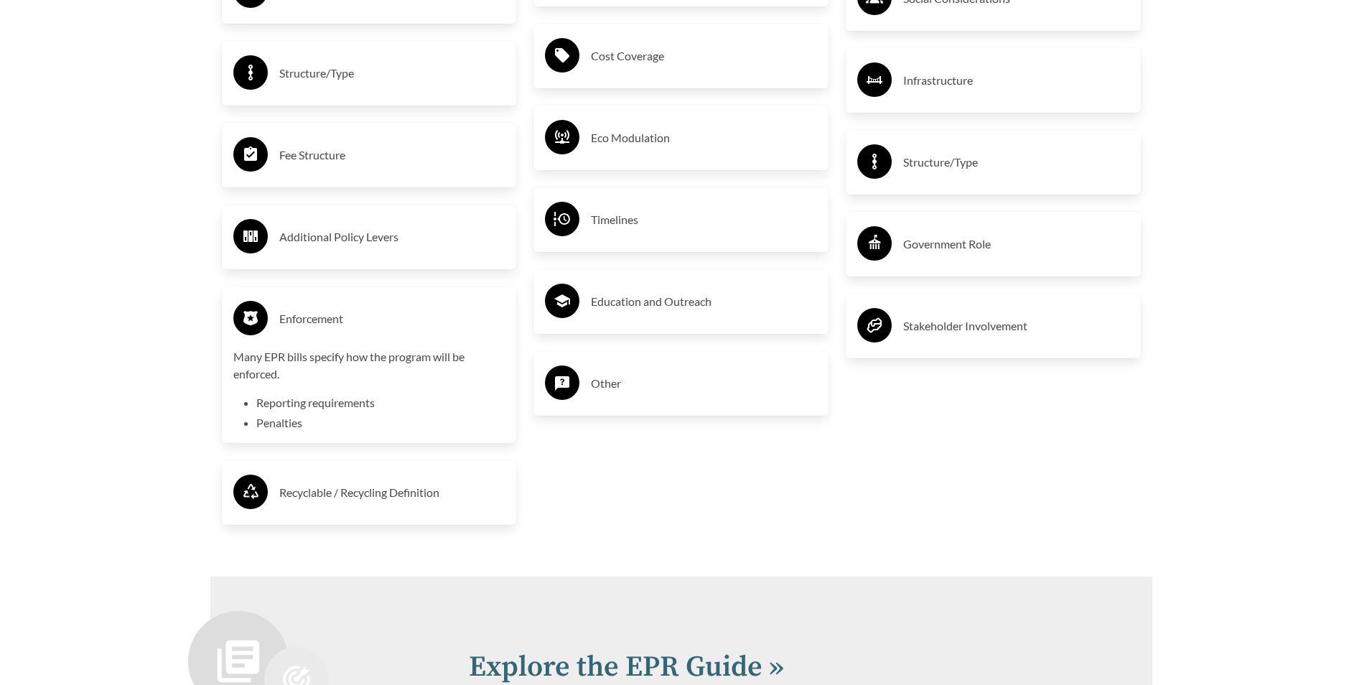
click at [399, 313] on h3 "Enforcement" at bounding box center [392, 318] width 226 height 23
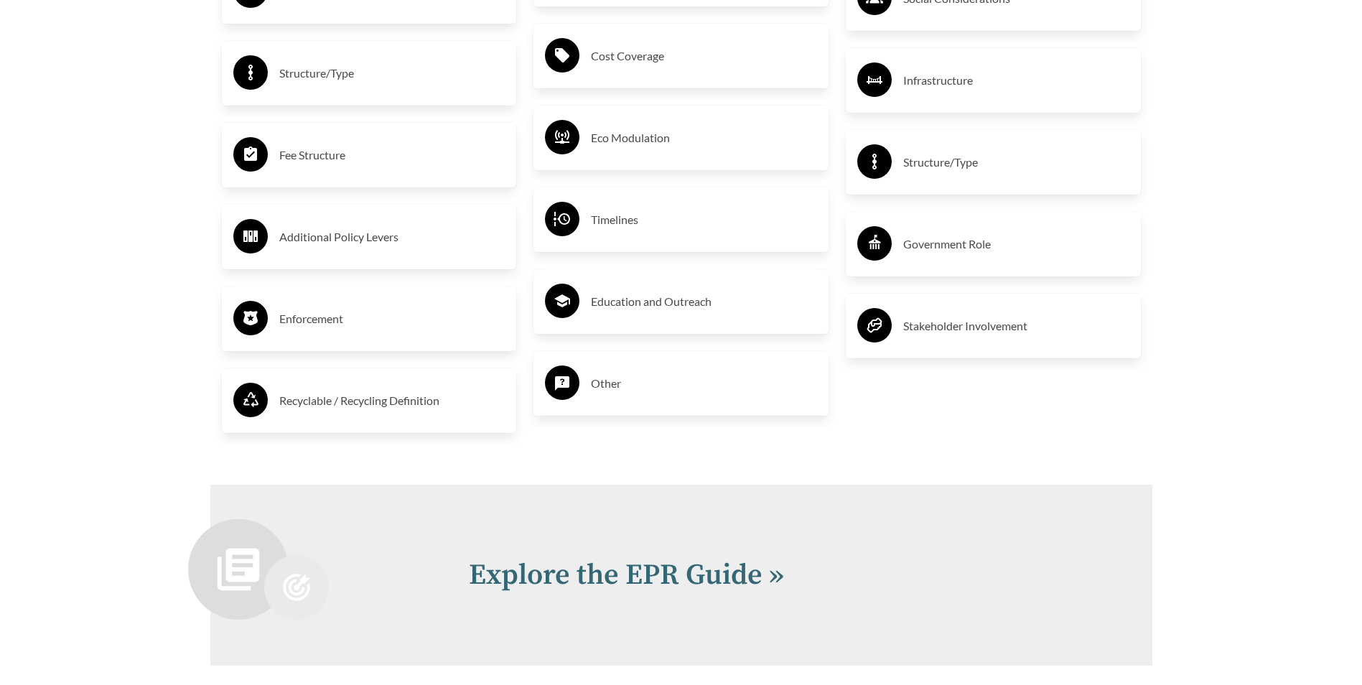
click at [381, 398] on h3 "Recyclable / Recycling Definition" at bounding box center [392, 400] width 226 height 23
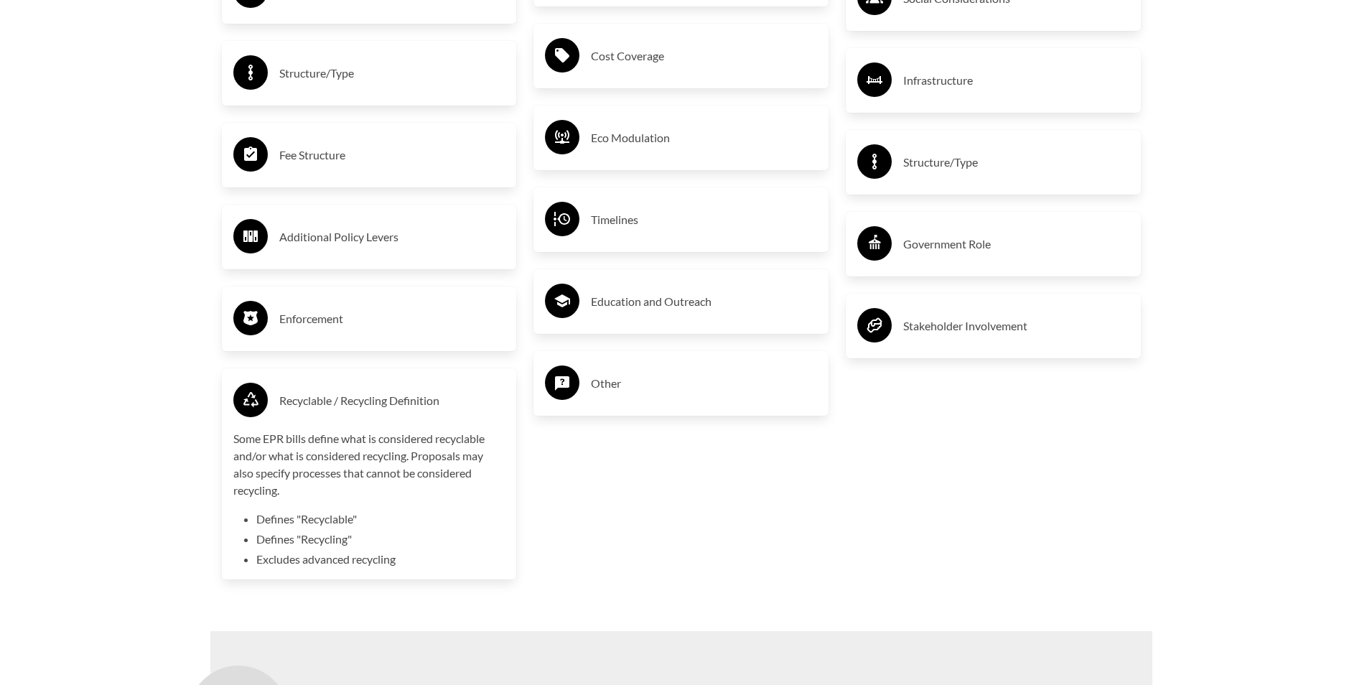
click at [378, 329] on h3 "Enforcement" at bounding box center [392, 318] width 226 height 23
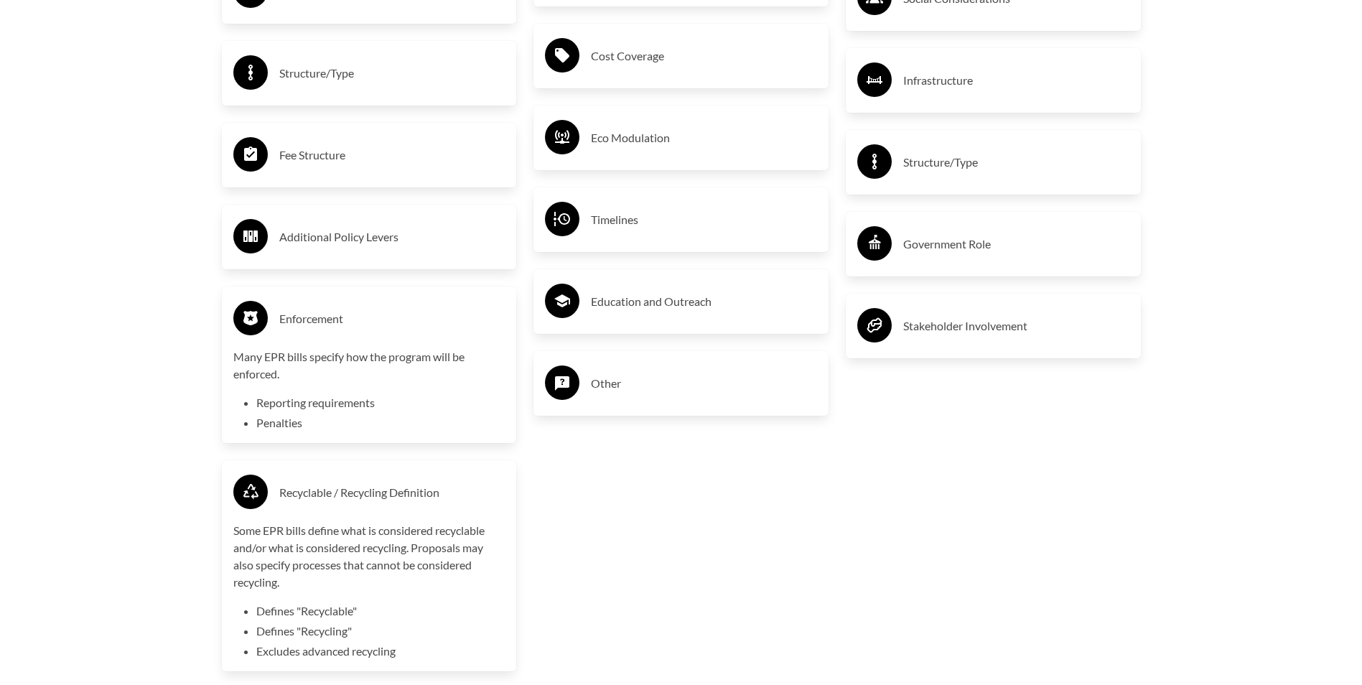
click at [378, 328] on h3 "Enforcement" at bounding box center [392, 318] width 226 height 23
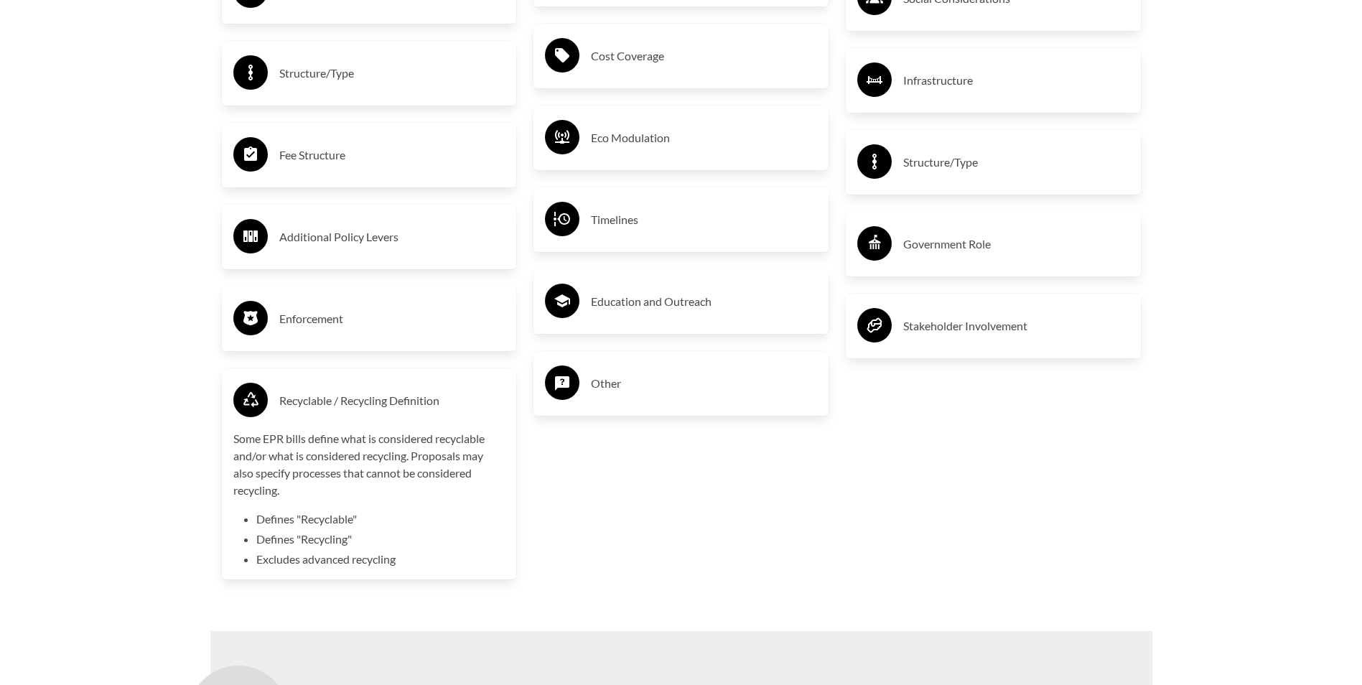
click at [378, 402] on h3 "Recyclable / Recycling Definition" at bounding box center [392, 400] width 226 height 23
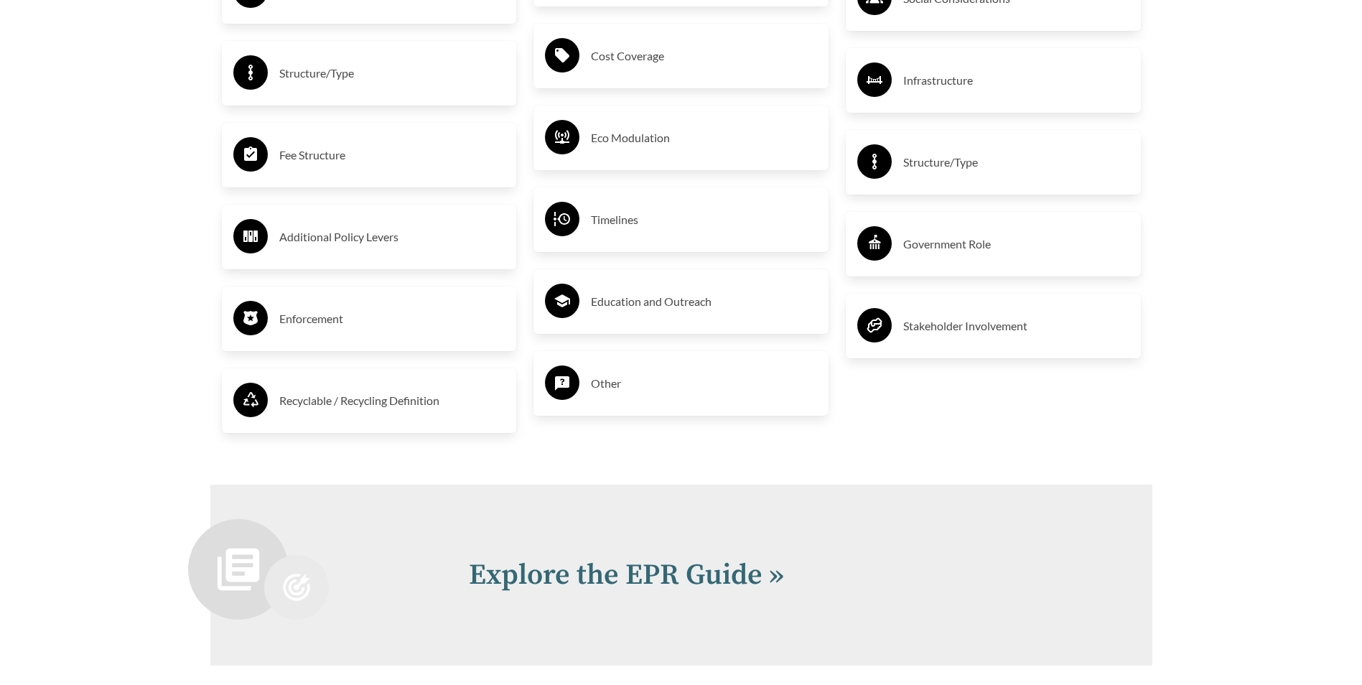
click at [649, 225] on h3 "Timelines" at bounding box center [704, 219] width 226 height 23
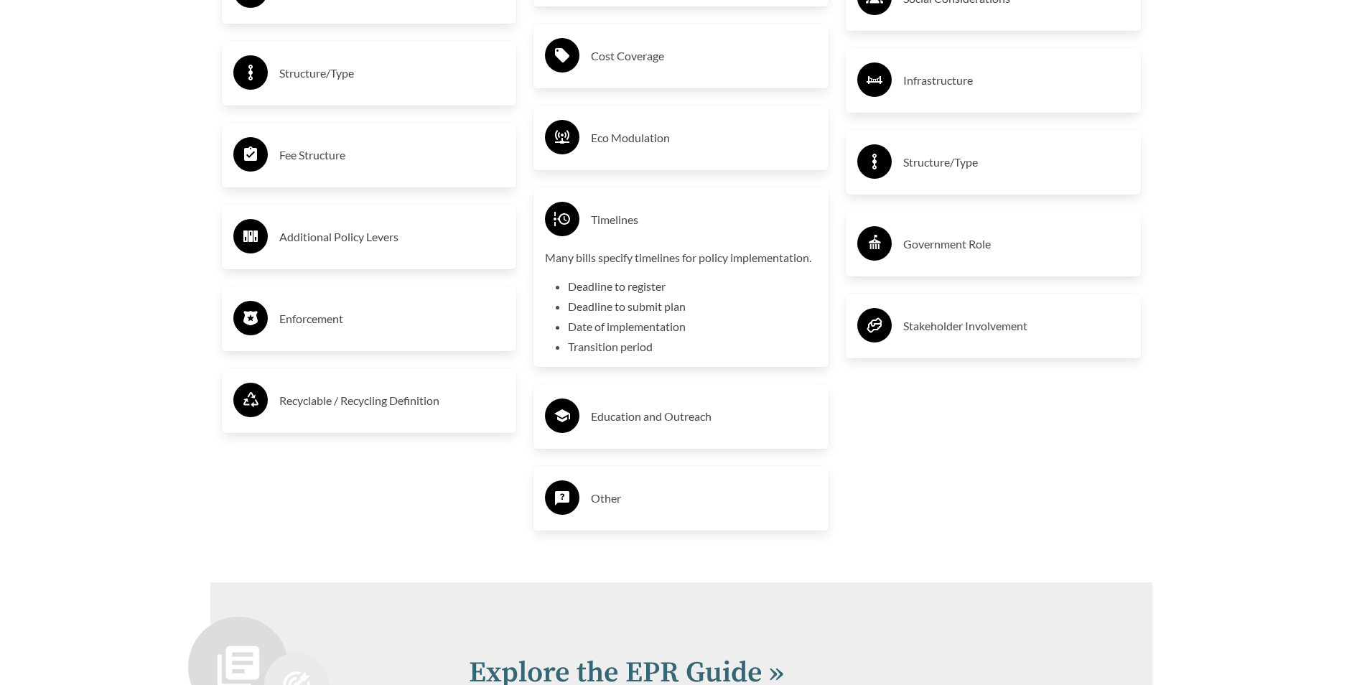
click at [649, 225] on h3 "Timelines" at bounding box center [704, 219] width 226 height 23
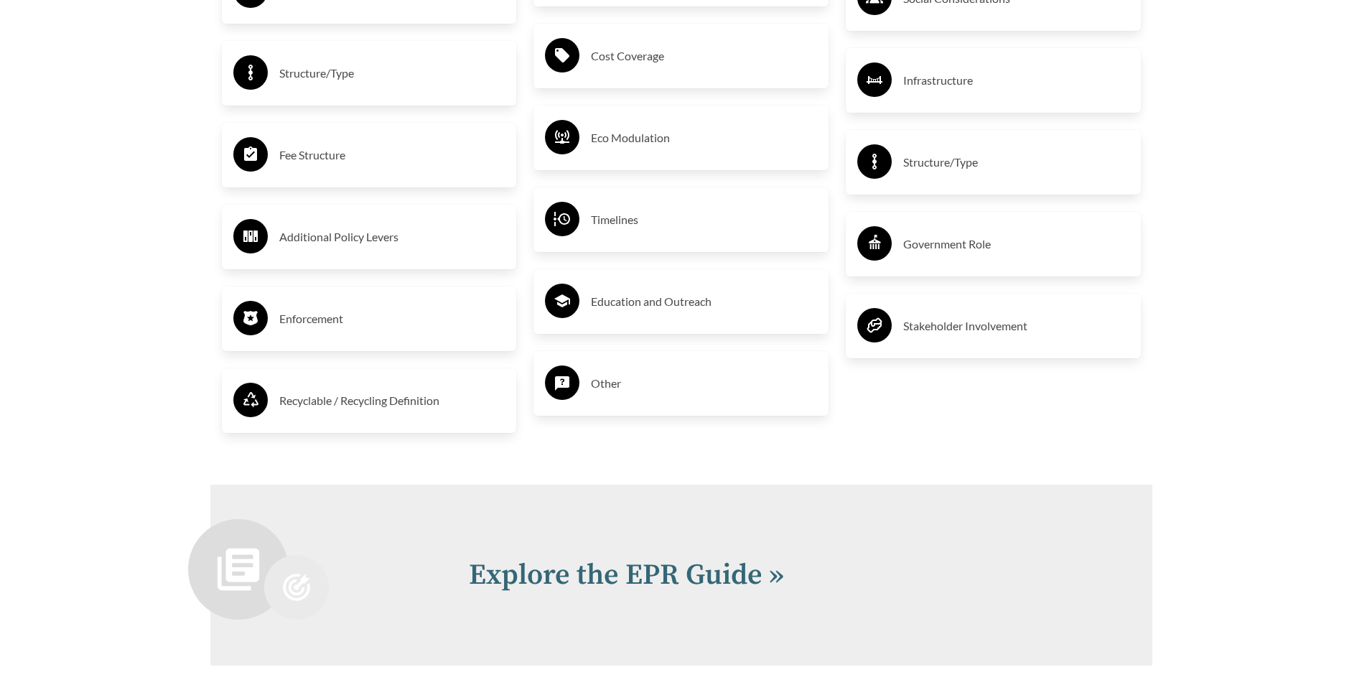
click at [675, 330] on div "Education and Outreach" at bounding box center [681, 301] width 295 height 65
click at [678, 322] on div "Education and Outreach" at bounding box center [681, 302] width 272 height 42
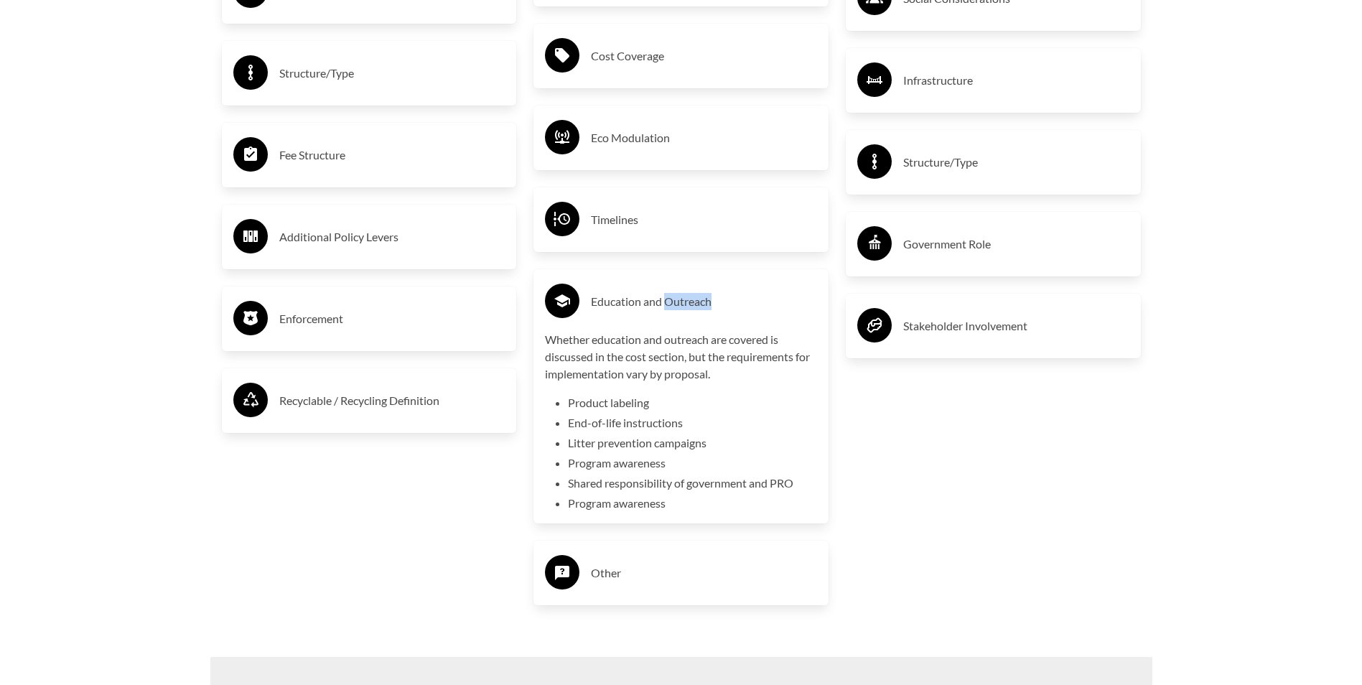
click at [678, 322] on div "Education and Outreach" at bounding box center [681, 302] width 272 height 42
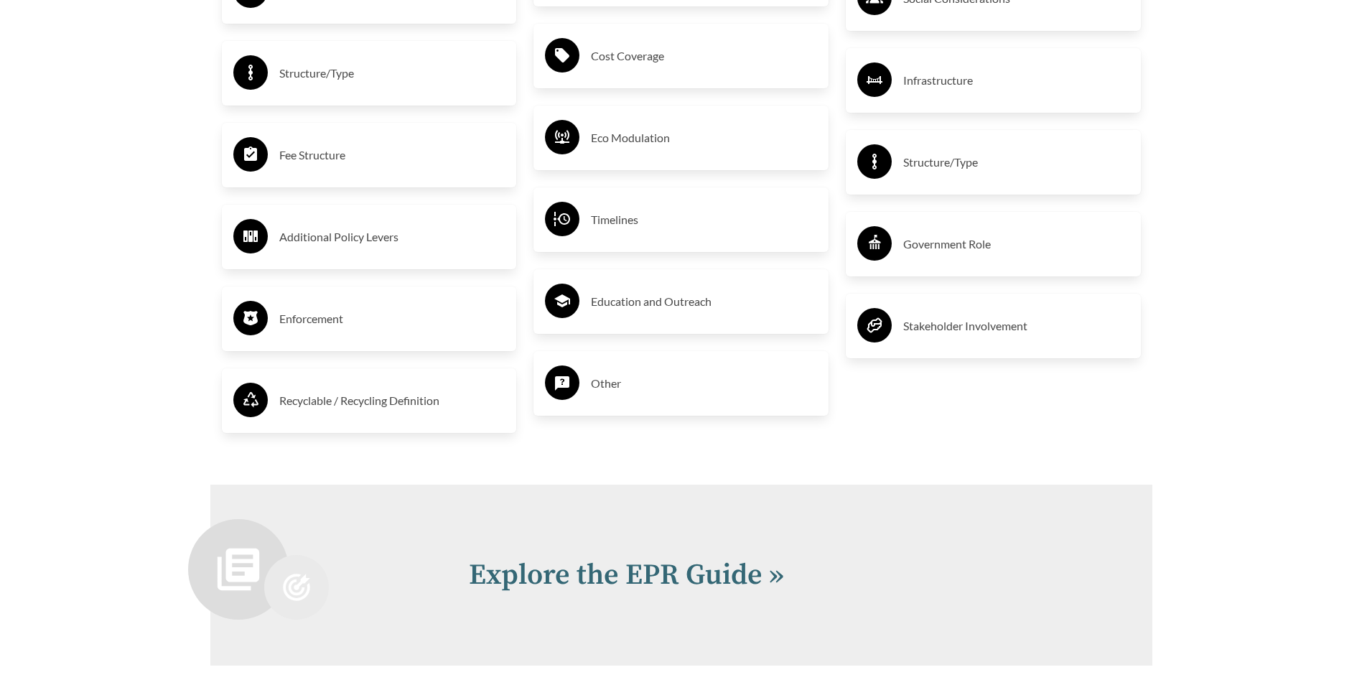
drag, startPoint x: 678, startPoint y: 322, endPoint x: 674, endPoint y: 378, distance: 56.9
click at [674, 378] on h3 "Other" at bounding box center [704, 383] width 226 height 23
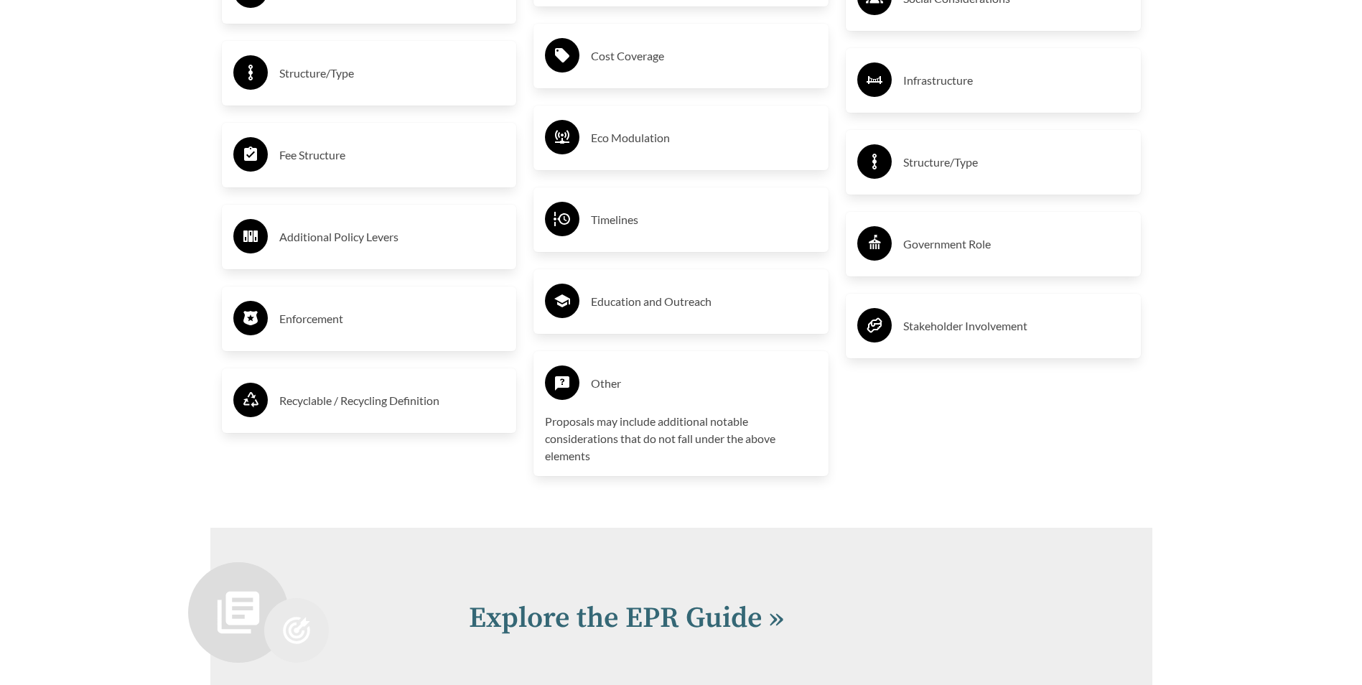
click at [674, 381] on h3 "Other" at bounding box center [704, 383] width 226 height 23
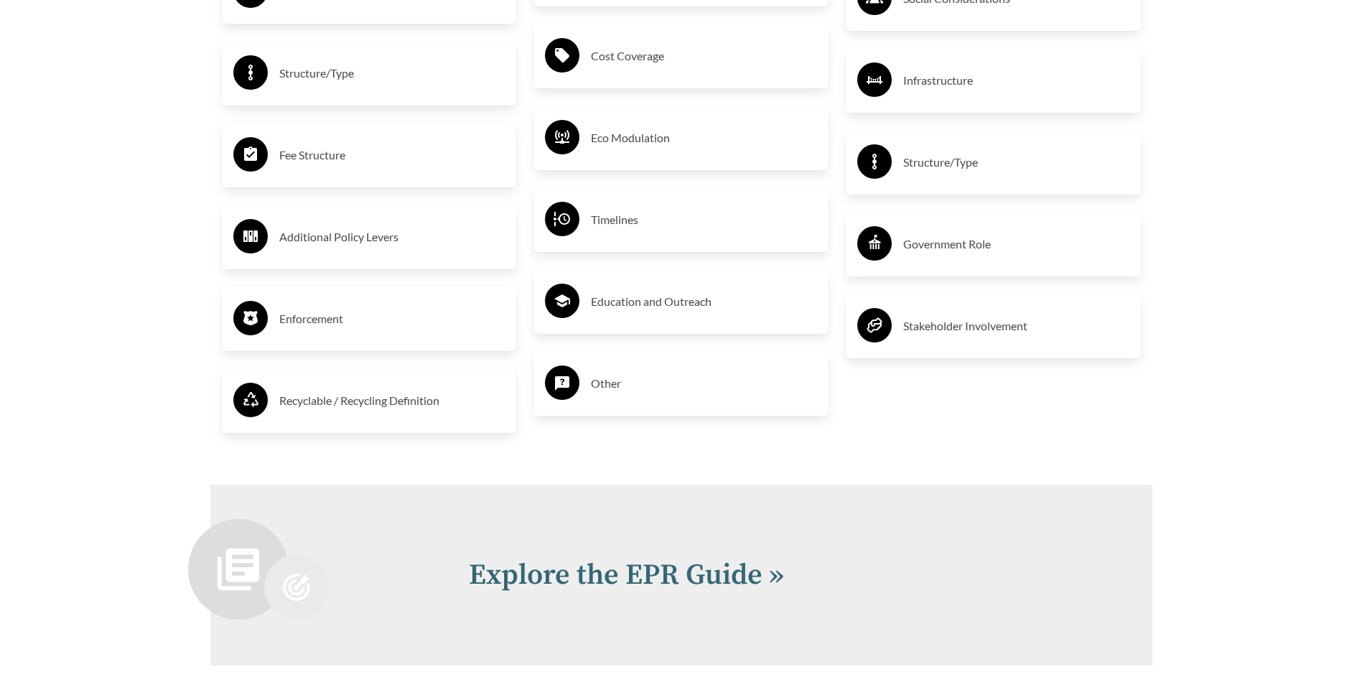
click at [965, 337] on h3 "Stakeholder Involvement" at bounding box center [1016, 326] width 226 height 23
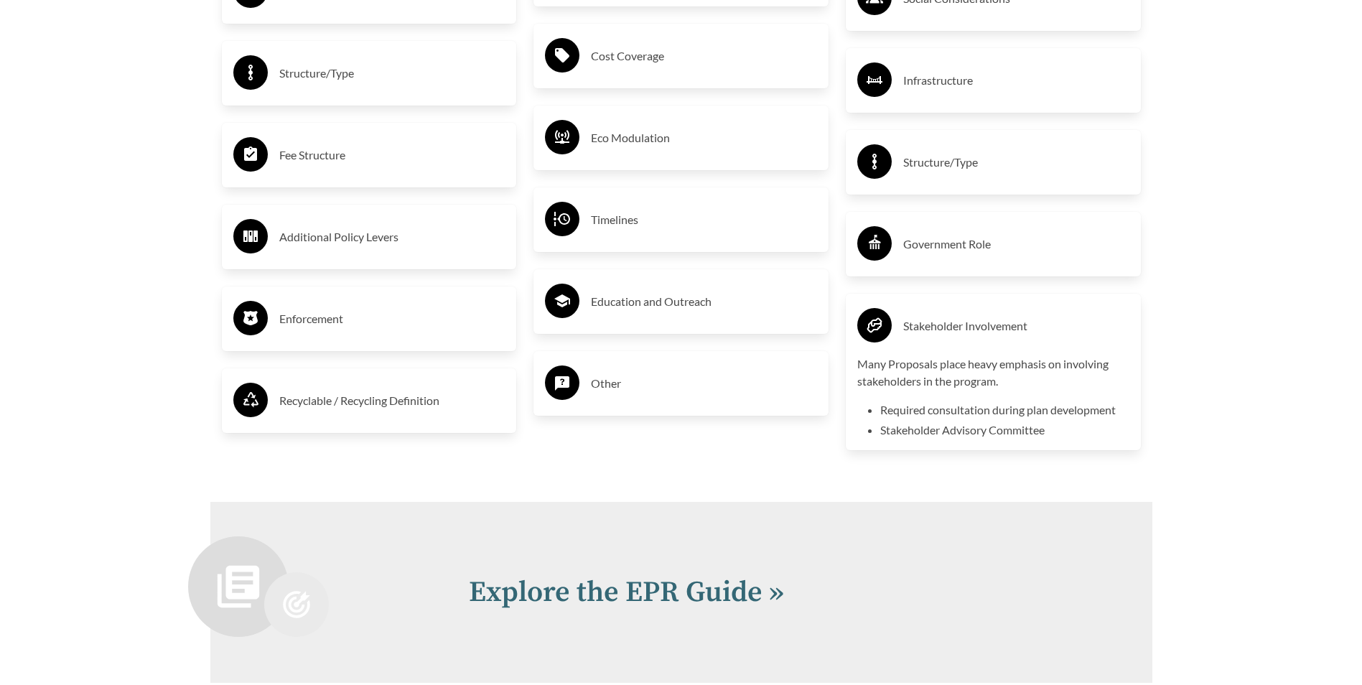
drag, startPoint x: 963, startPoint y: 241, endPoint x: 961, endPoint y: 233, distance: 8.2
click at [963, 241] on h3 "Government Role" at bounding box center [1016, 244] width 226 height 23
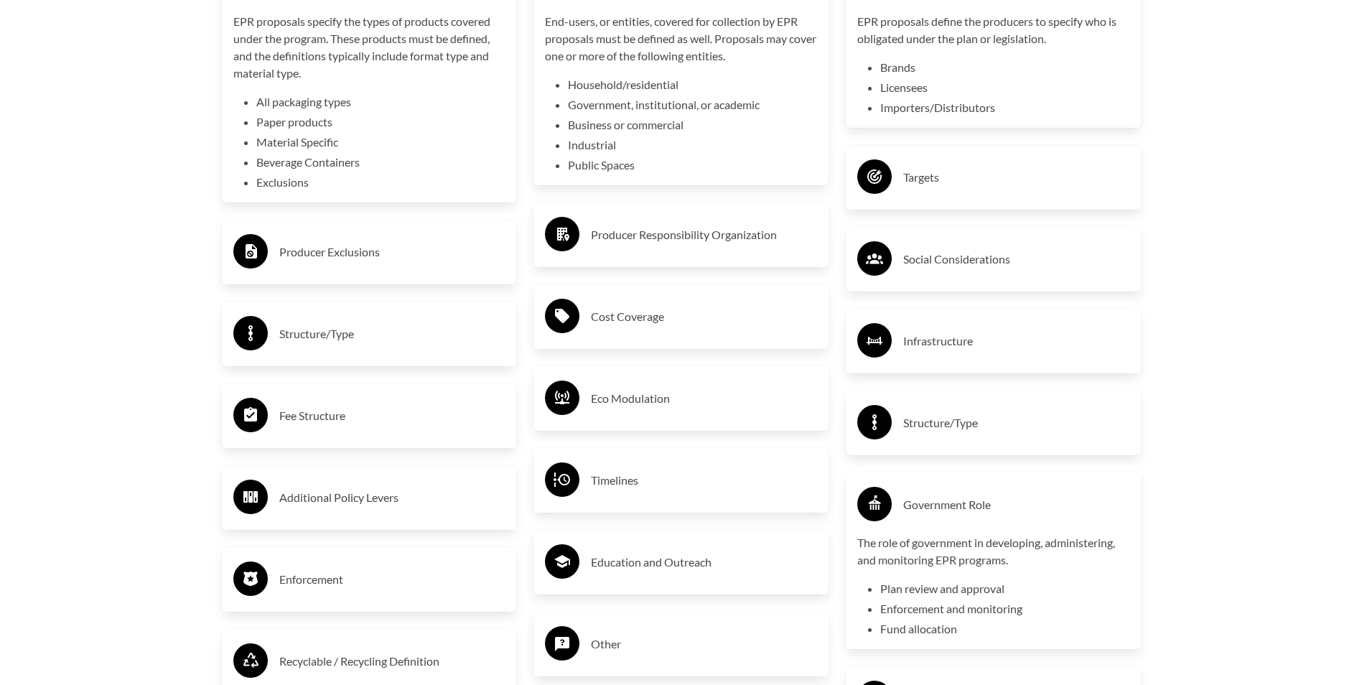
scroll to position [2632, 0]
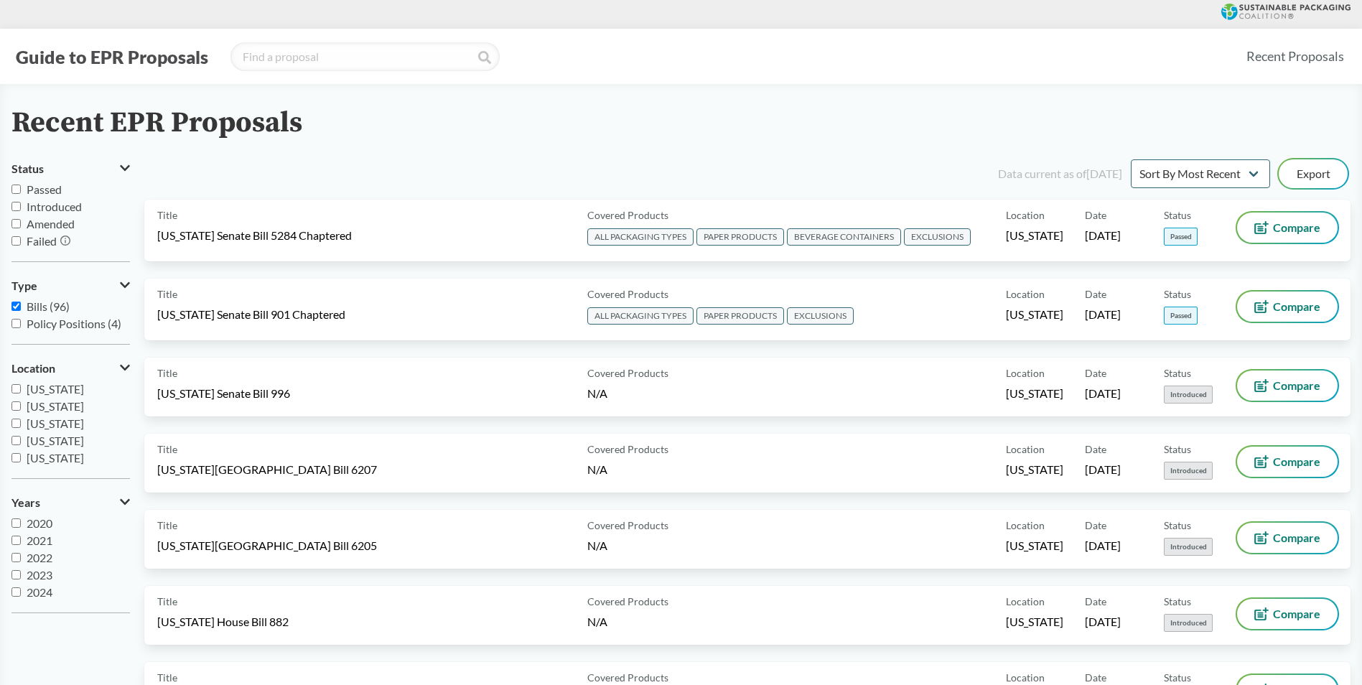
drag, startPoint x: 208, startPoint y: 228, endPoint x: 358, endPoint y: 147, distance: 171.3
